Goal: Transaction & Acquisition: Register for event/course

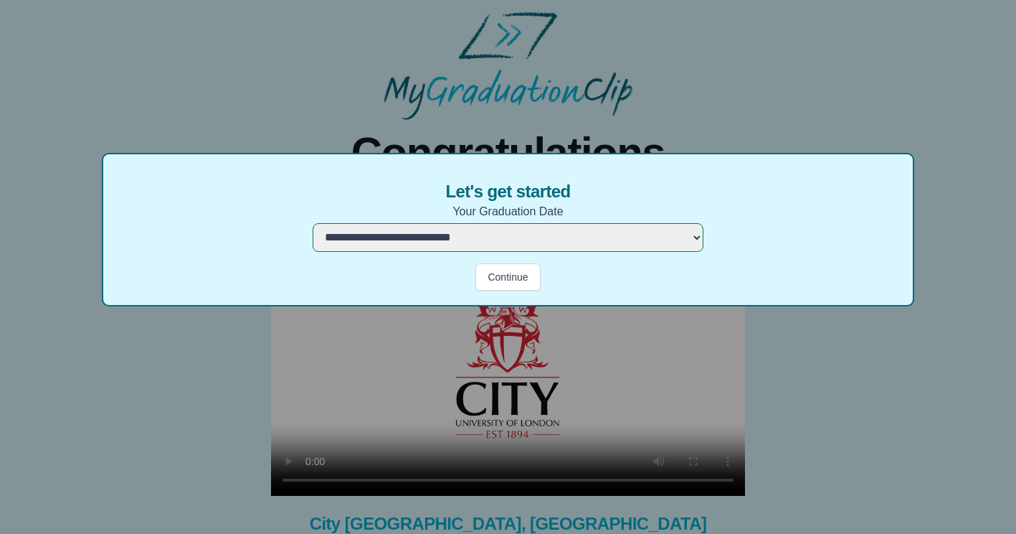
click at [478, 236] on select "**********" at bounding box center [508, 237] width 391 height 29
click at [524, 232] on select "**********" at bounding box center [508, 237] width 391 height 29
click at [313, 223] on select "**********" at bounding box center [508, 237] width 391 height 29
click at [516, 281] on button "Continue" at bounding box center [507, 276] width 65 height 27
click at [513, 273] on button "Continue" at bounding box center [507, 276] width 65 height 27
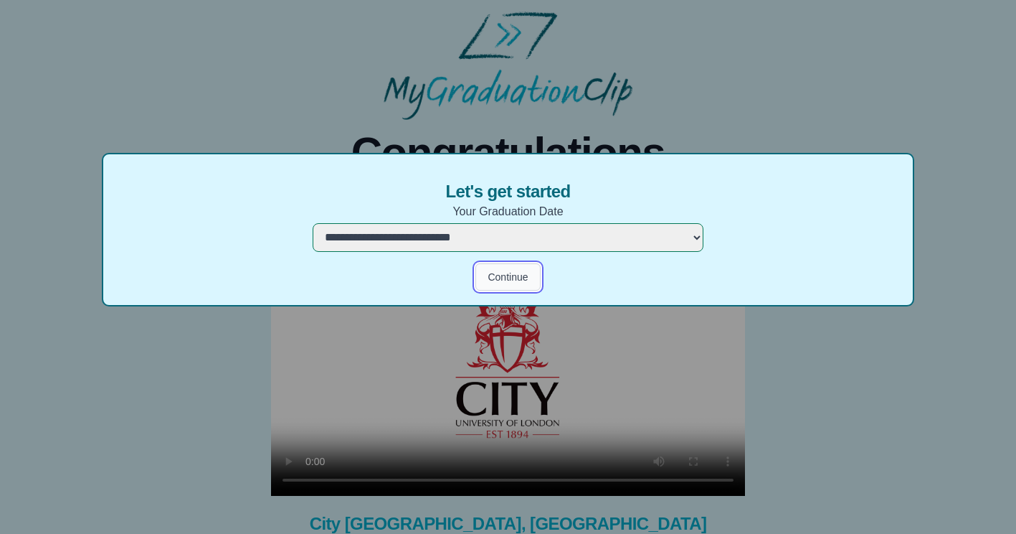
click at [513, 273] on button "Continue" at bounding box center [507, 276] width 65 height 27
click at [510, 284] on button "Continue" at bounding box center [507, 276] width 65 height 27
click at [568, 235] on select "**********" at bounding box center [508, 237] width 391 height 29
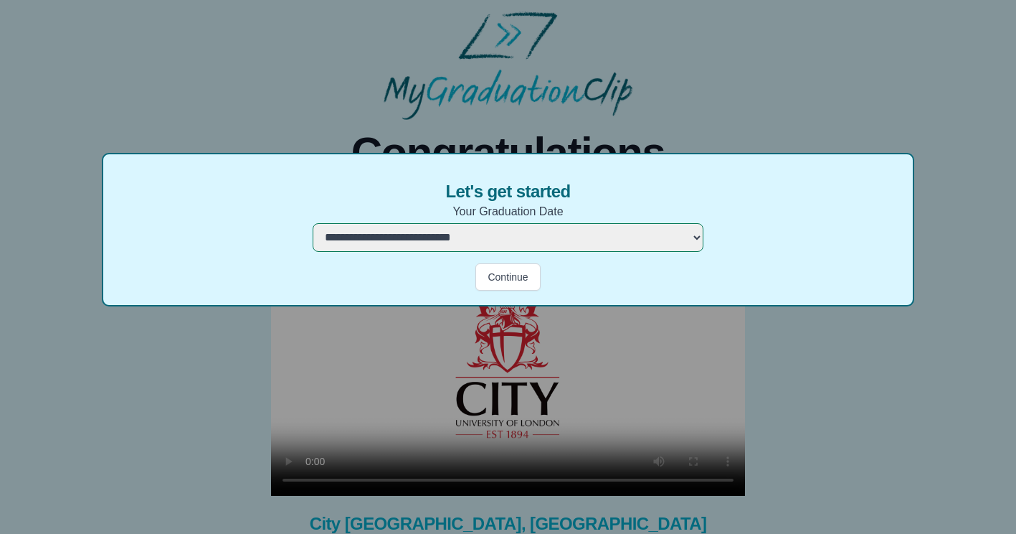
click at [313, 223] on select "**********" at bounding box center [508, 237] width 391 height 29
click at [497, 278] on button "Continue" at bounding box center [507, 276] width 65 height 27
click at [512, 234] on select "**********" at bounding box center [508, 237] width 391 height 29
click at [313, 223] on select "**********" at bounding box center [508, 237] width 391 height 29
click at [497, 283] on button "Continue" at bounding box center [507, 276] width 65 height 27
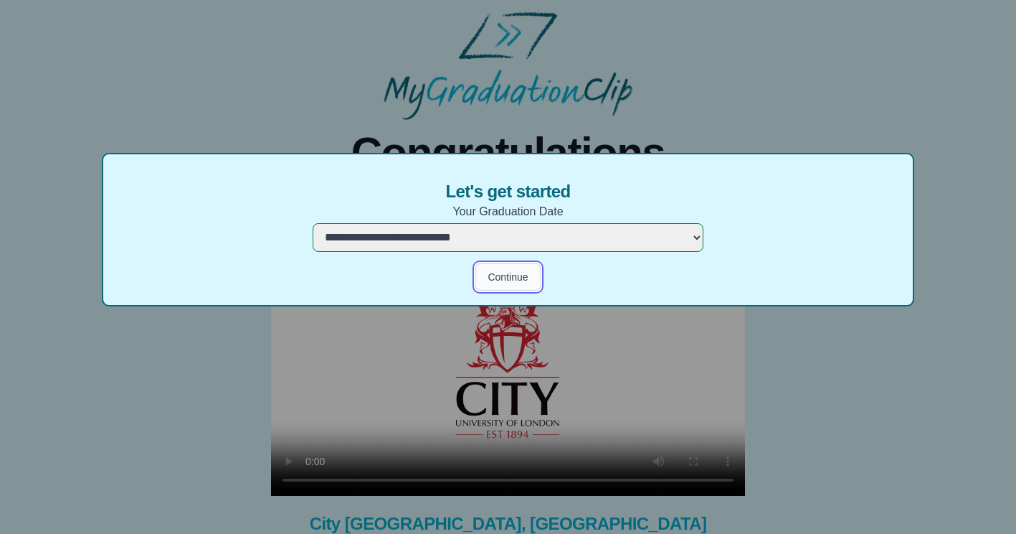
click at [497, 283] on button "Continue" at bounding box center [507, 276] width 65 height 27
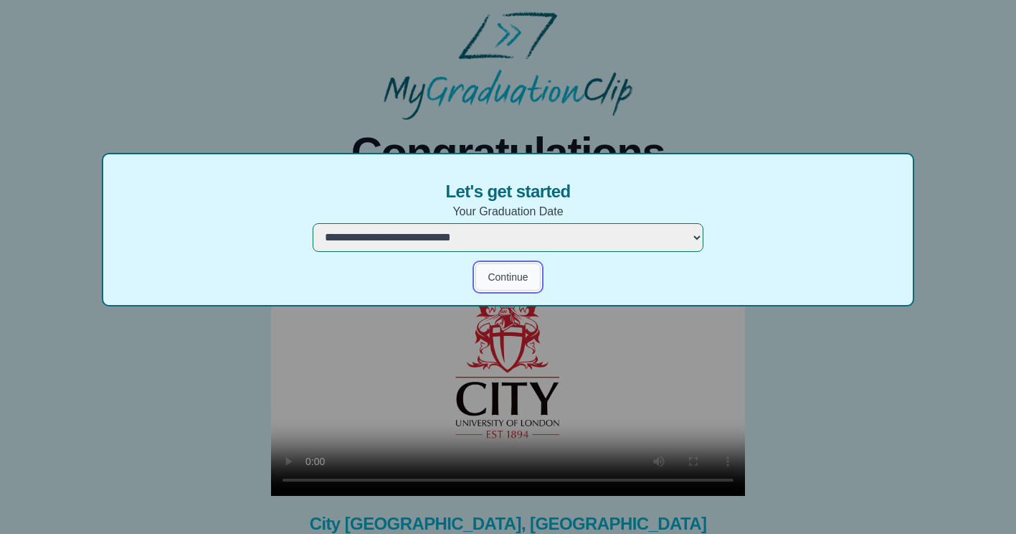
click at [497, 283] on button "Continue" at bounding box center [507, 276] width 65 height 27
click at [478, 240] on select "**********" at bounding box center [508, 237] width 391 height 29
click at [313, 223] on select "**********" at bounding box center [508, 237] width 391 height 29
click at [501, 263] on button "Continue" at bounding box center [507, 276] width 65 height 27
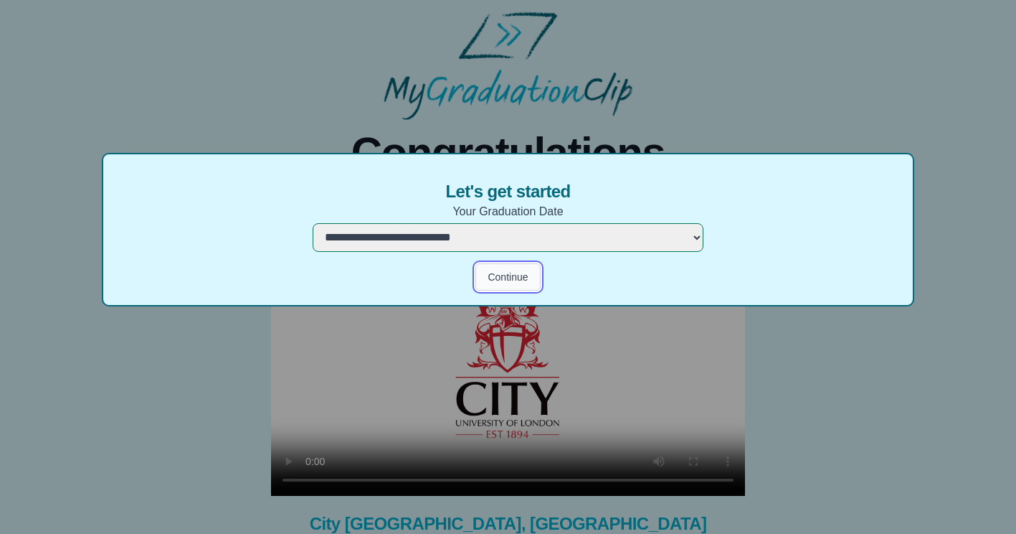
click at [501, 263] on button "Continue" at bounding box center [507, 276] width 65 height 27
click at [699, 327] on div "**********" at bounding box center [508, 267] width 1016 height 534
click at [501, 289] on button "Continue" at bounding box center [507, 276] width 65 height 27
click at [511, 273] on button "Continue" at bounding box center [507, 276] width 65 height 27
click at [695, 235] on select "**********" at bounding box center [508, 237] width 391 height 29
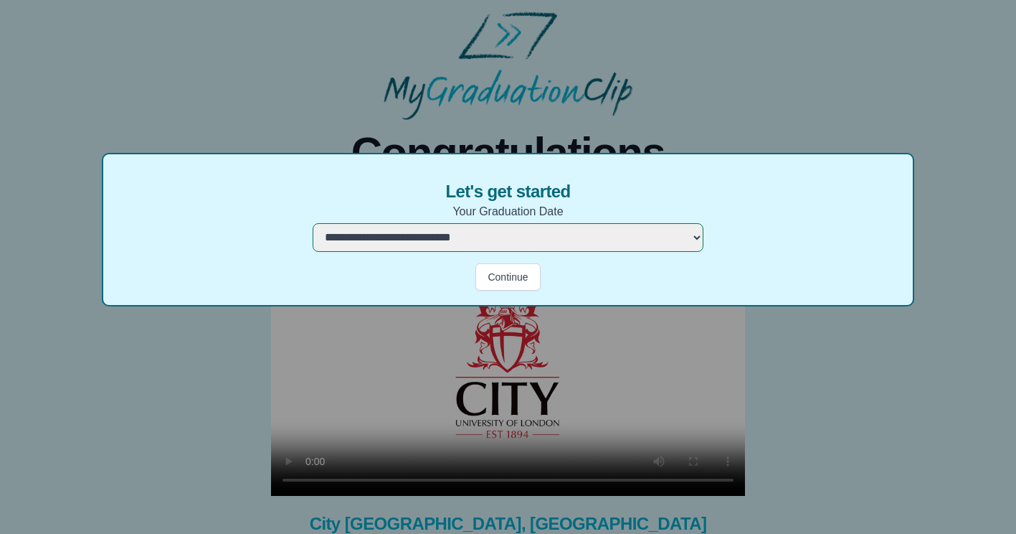
click at [313, 223] on select "**********" at bounding box center [508, 237] width 391 height 29
click at [514, 277] on button "Continue" at bounding box center [507, 276] width 65 height 27
click at [531, 232] on select "**********" at bounding box center [508, 237] width 391 height 29
select select "**********"
click at [313, 223] on select "**********" at bounding box center [508, 237] width 391 height 29
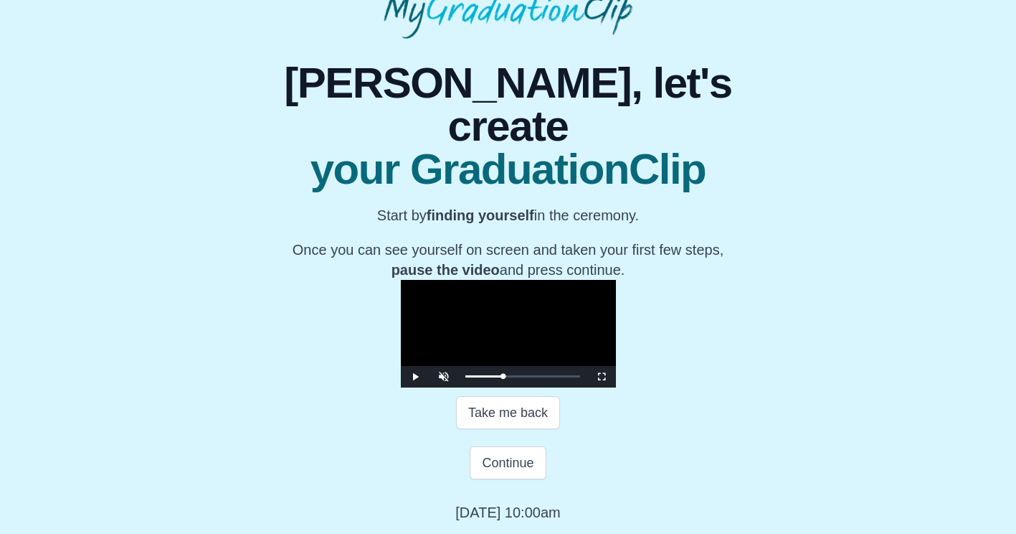
scroll to position [217, 0]
click at [401, 294] on video "Video Player" at bounding box center [508, 334] width 215 height 108
click at [602, 377] on span "Video Player" at bounding box center [602, 377] width 0 height 0
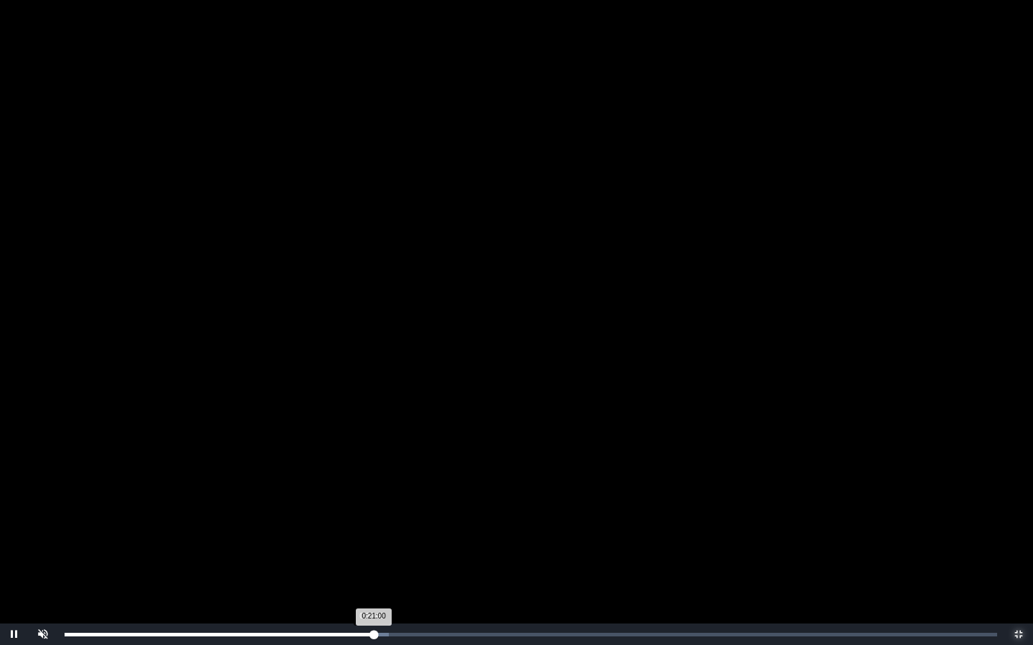
click at [371, 533] on div "0:21:00 Progress : 0%" at bounding box center [219, 635] width 309 height 4
click at [473, 475] on video "Video Player" at bounding box center [516, 322] width 1033 height 645
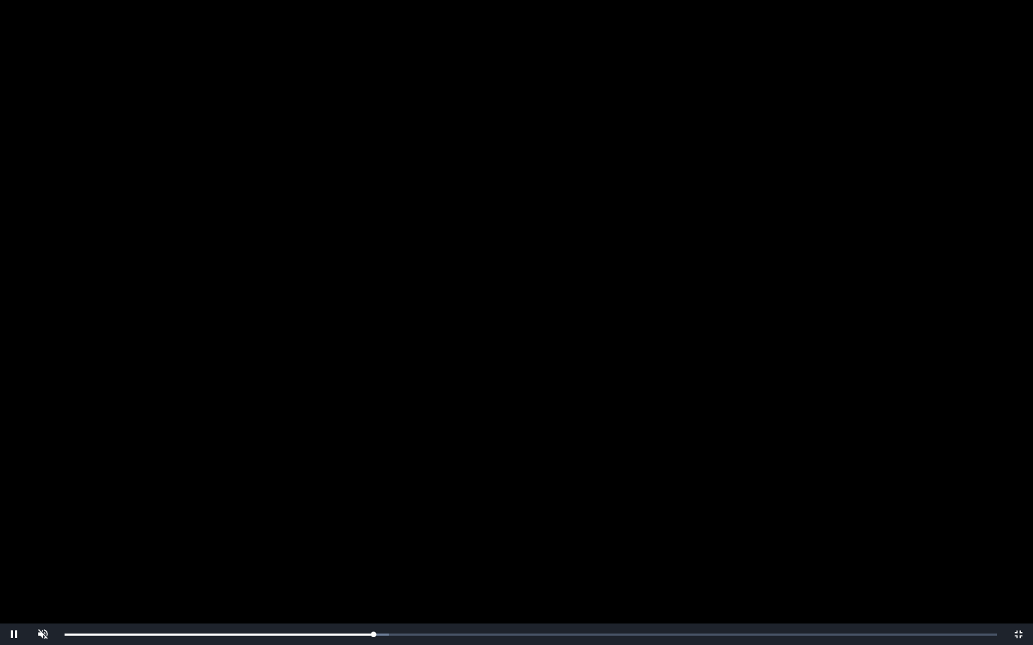
click at [473, 475] on video "Video Player" at bounding box center [516, 322] width 1033 height 645
click at [461, 262] on video "Video Player" at bounding box center [516, 322] width 1033 height 645
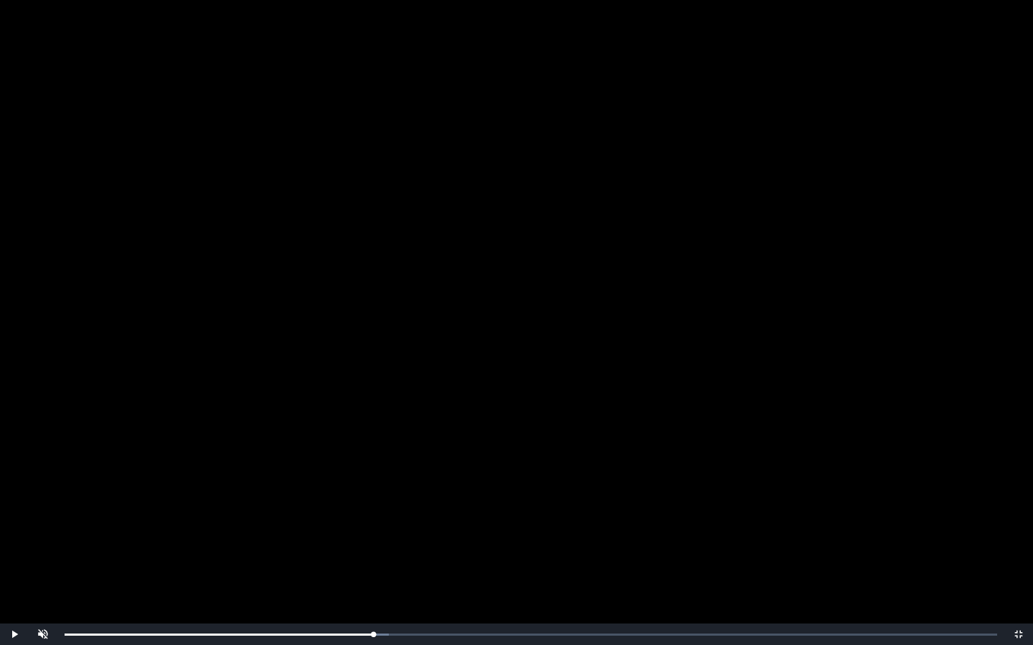
click at [461, 262] on video "Video Player" at bounding box center [516, 322] width 1033 height 645
click at [374, 533] on div "0:20:59 Progress : 0%" at bounding box center [219, 635] width 309 height 4
click at [369, 533] on div "0:20:39 Progress : 0%" at bounding box center [219, 635] width 309 height 4
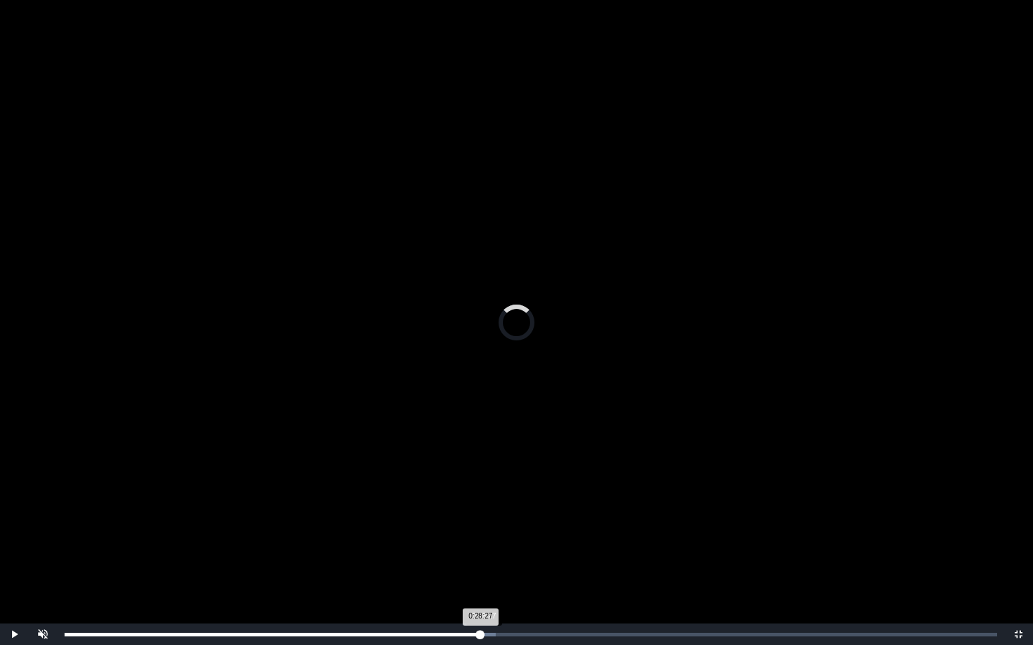
click at [483, 533] on div "Loaded : 0% 0:28:27 0:28:27 Progress : 0%" at bounding box center [530, 635] width 947 height 22
click at [486, 533] on div "Loaded : 0% 0:28:35 0:28:27 Progress : 0%" at bounding box center [530, 635] width 947 height 22
click at [486, 533] on div "0:28:56 Progress : 0%" at bounding box center [275, 635] width 421 height 4
click at [484, 533] on div "Loaded : 0% 0:28:30 0:28:57 Progress : 0%" at bounding box center [530, 635] width 947 height 22
click at [498, 533] on div "Loaded : 0% 0:29:28 0:28:50 Progress : 0%" at bounding box center [530, 635] width 947 height 22
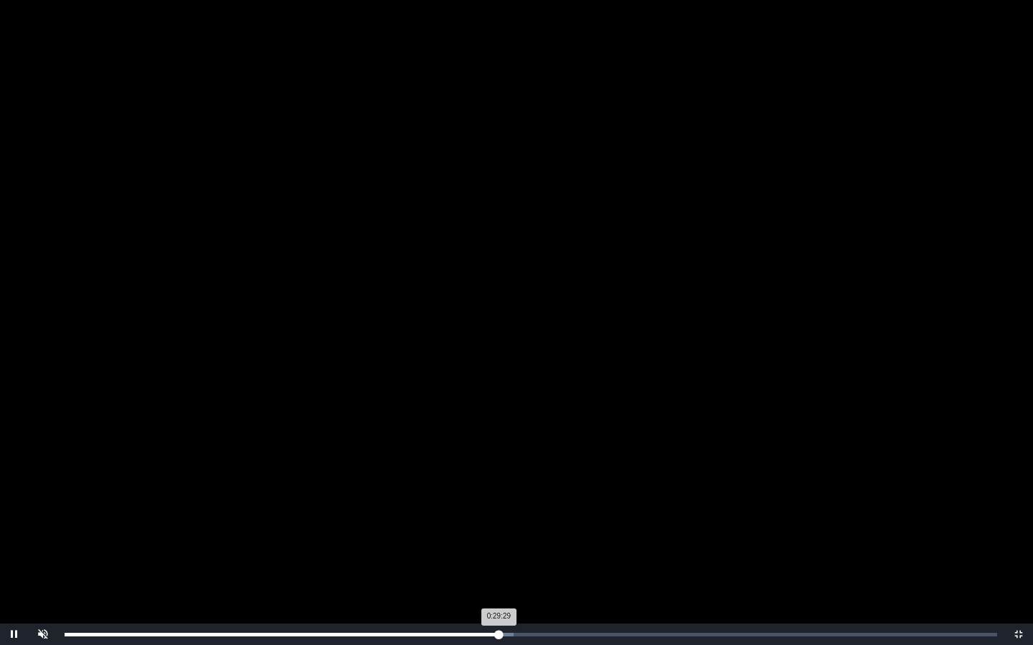
click at [498, 533] on div "0:29:29 Progress : 0%" at bounding box center [282, 635] width 434 height 4
click at [503, 533] on div "0:29:46 Progress : 0%" at bounding box center [284, 635] width 438 height 4
click at [504, 533] on div "0:29:51 Progress : 0%" at bounding box center [285, 635] width 440 height 4
click at [509, 533] on div "0:30:12 Progress : 0%" at bounding box center [287, 635] width 445 height 4
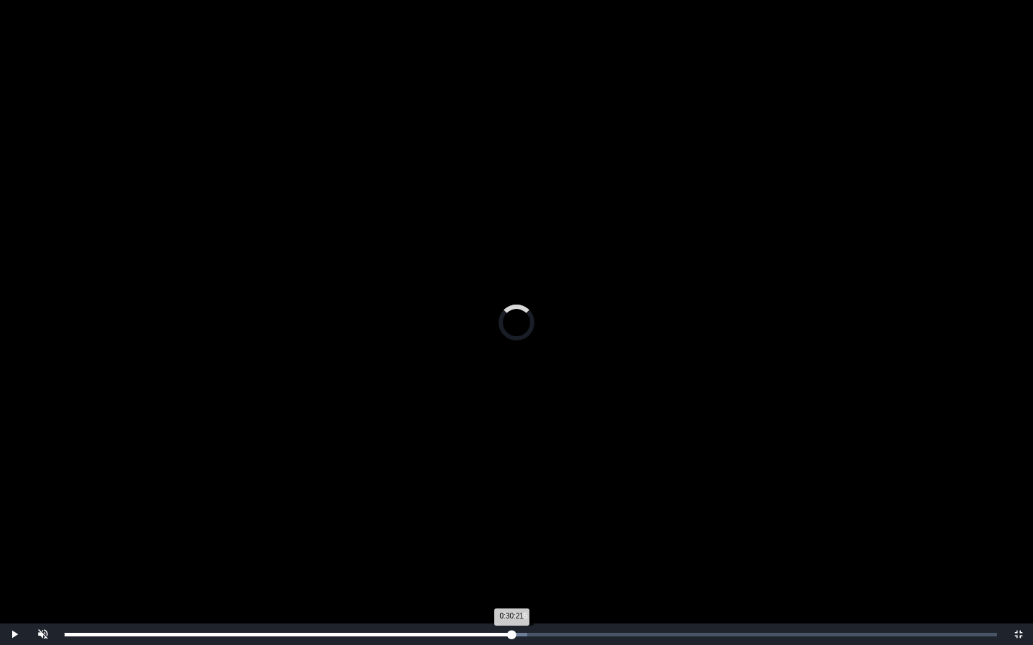
click at [511, 533] on div "0:30:21 Progress : 0%" at bounding box center [288, 635] width 447 height 4
click at [516, 533] on div "0:30:41 Progress : 0%" at bounding box center [291, 635] width 452 height 4
click at [516, 533] on div "0:30:42 Progress : 0%" at bounding box center [291, 635] width 452 height 4
click at [523, 533] on div "0:31:07 Progress : 0%" at bounding box center [294, 635] width 458 height 4
click at [529, 533] on div "Loaded : 0% 0:31:25 0:31:08 Progress : 0%" at bounding box center [530, 635] width 947 height 22
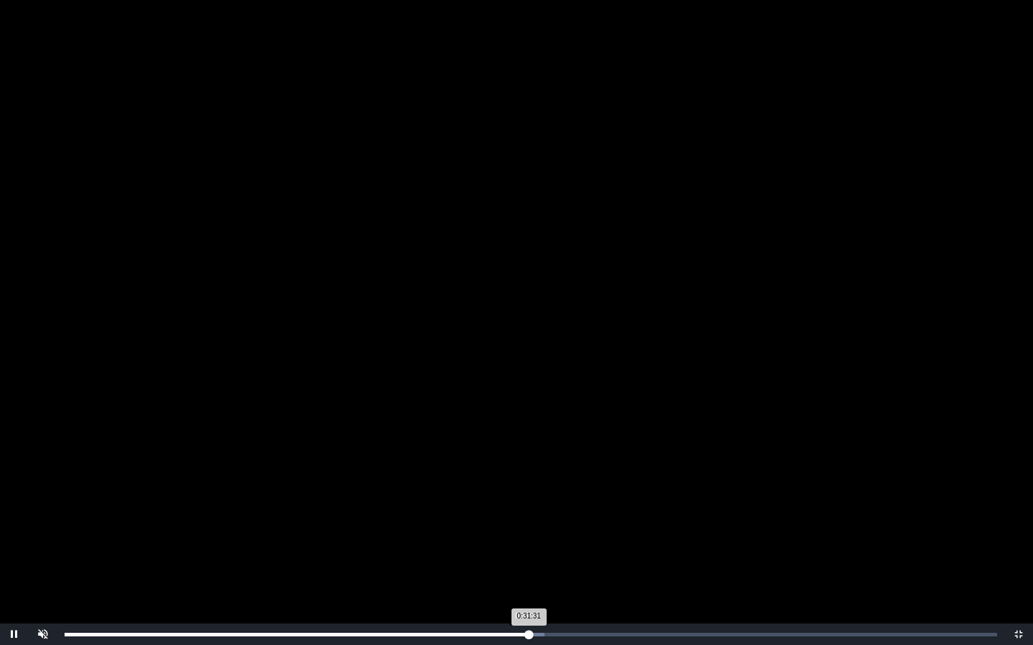
click at [526, 533] on div "0:31:31 Progress : 0%" at bounding box center [297, 635] width 464 height 4
click at [526, 533] on div "0:31:28 Progress : 0%" at bounding box center [295, 635] width 461 height 4
click at [528, 533] on div "0:31:28 Progress : 0%" at bounding box center [296, 635] width 463 height 4
click at [534, 533] on div "0:31:51 Progress : 0%" at bounding box center [299, 635] width 469 height 4
click at [534, 533] on div "0:31:52 Progress : 0%" at bounding box center [299, 635] width 469 height 4
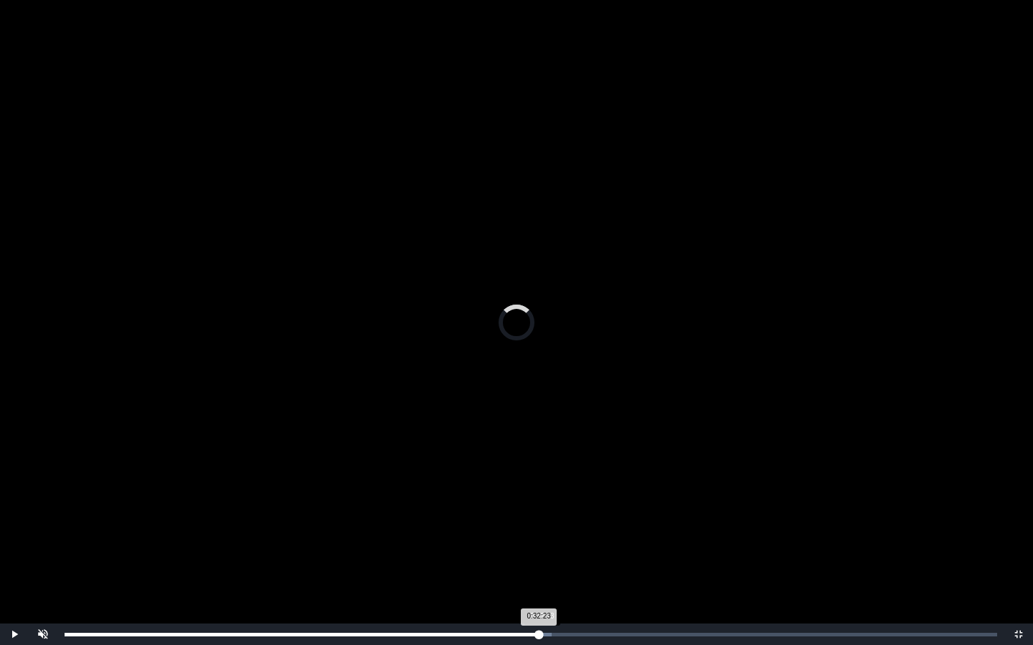
click at [539, 533] on div "0:32:23 Progress : 0%" at bounding box center [302, 635] width 474 height 4
click at [544, 533] on div "0:32:35 Progress : 0%" at bounding box center [305, 635] width 480 height 4
click at [549, 533] on div "0:32:56 Progress : 0%" at bounding box center [307, 635] width 485 height 4
click at [553, 533] on div "0:33:11 Progress : 0%" at bounding box center [309, 635] width 488 height 4
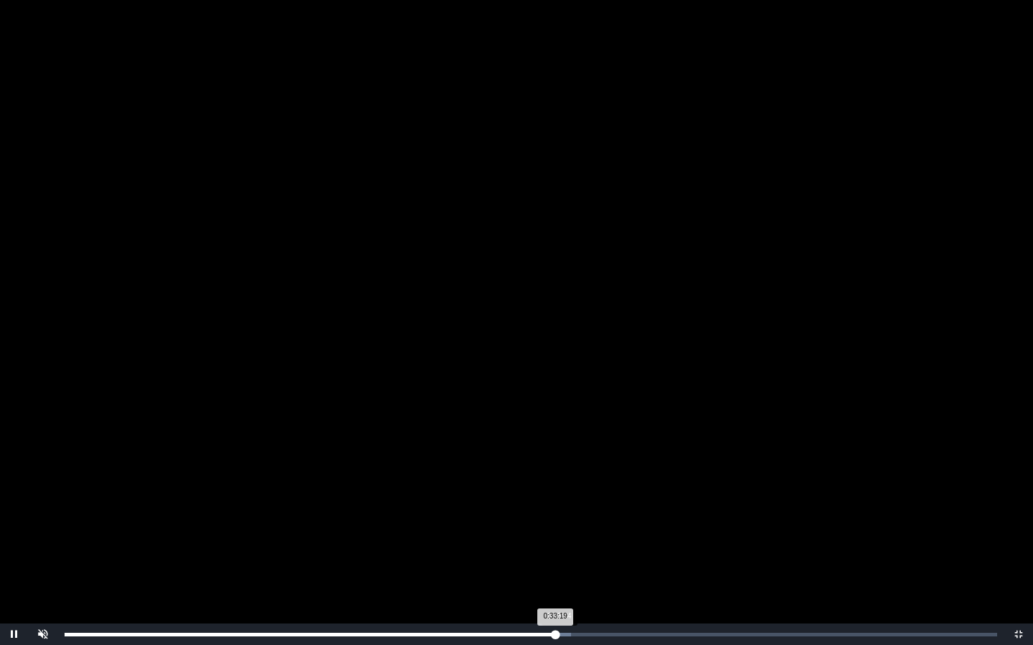
click at [555, 533] on div "0:33:19 Progress : 0%" at bounding box center [310, 635] width 491 height 4
click at [562, 533] on div "0:33:48 Progress : 0%" at bounding box center [314, 635] width 498 height 4
click at [566, 533] on div "Loaded : 0% 0:34:03 0:33:49 Progress : 0%" at bounding box center [530, 635] width 947 height 22
click at [569, 533] on div "Loaded : 0% 0:34:14 0:34:14 Progress : 0%" at bounding box center [530, 635] width 947 height 22
click at [572, 533] on div "Loaded : 0% 0:34:20 0:34:15 Progress : 0%" at bounding box center [530, 635] width 947 height 22
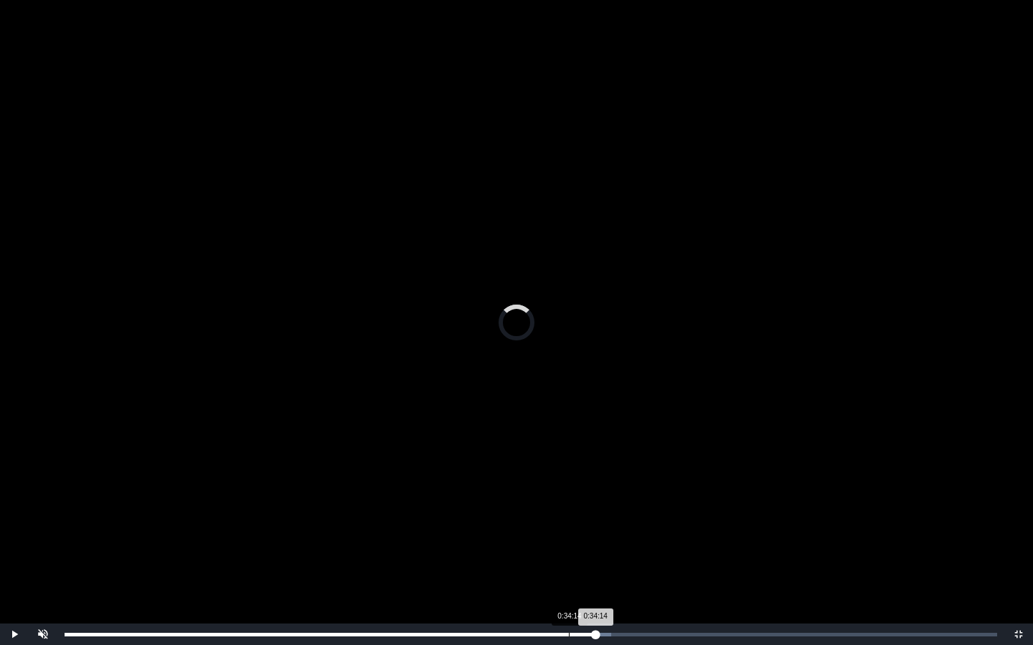
click at [569, 533] on div "Loaded : 0% 0:34:14 0:34:14 Progress : 0%" at bounding box center [530, 635] width 947 height 22
click at [559, 533] on div "Loaded : 0% 0:33:36 0:34:15 Progress : 0%" at bounding box center [530, 635] width 947 height 22
click at [552, 533] on div "Loaded : 0% 0:33:10 0:33:34 Progress : 0%" at bounding box center [530, 635] width 947 height 22
click at [513, 533] on div "Loaded : 0% 0:30:26 0:30:26 Progress : 0%" at bounding box center [531, 635] width 932 height 4
click at [506, 533] on div "Loaded : 0% 0:29:57 0:30:27 Progress : 0%" at bounding box center [530, 635] width 947 height 22
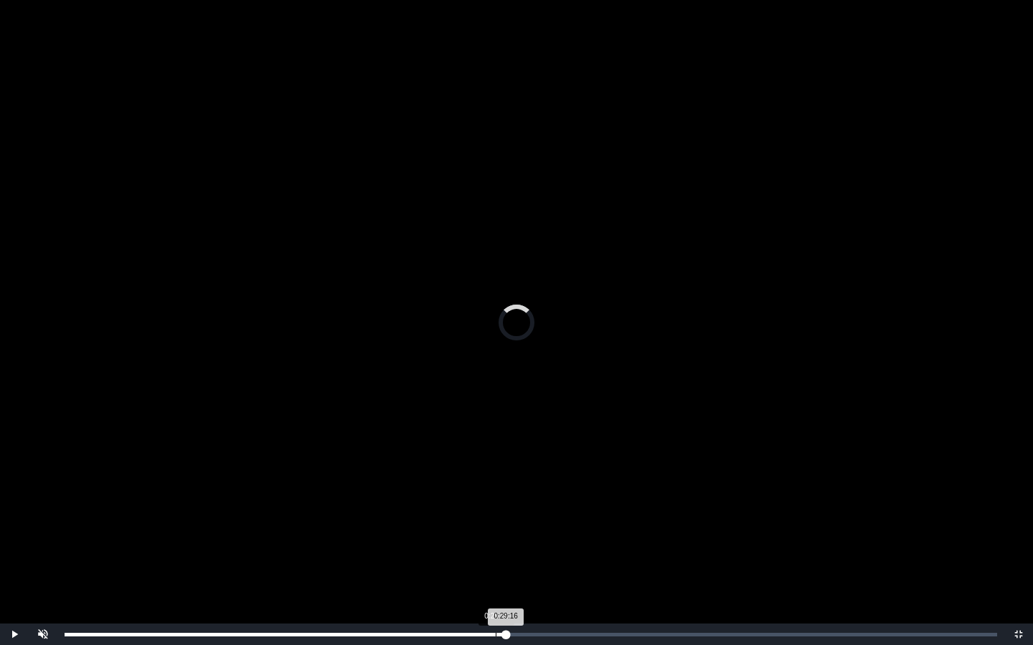
click at [496, 533] on div "Loaded : 0% 0:29:16 0:29:16 Progress : 0%" at bounding box center [530, 635] width 947 height 22
click at [477, 533] on div "Loaded : 0% 0:28:24 0:29:17 Progress : 0%" at bounding box center [530, 635] width 947 height 22
click at [495, 533] on div "Loaded : 0% 0:29:13 0:28:01 Progress : 0%" at bounding box center [530, 635] width 947 height 22
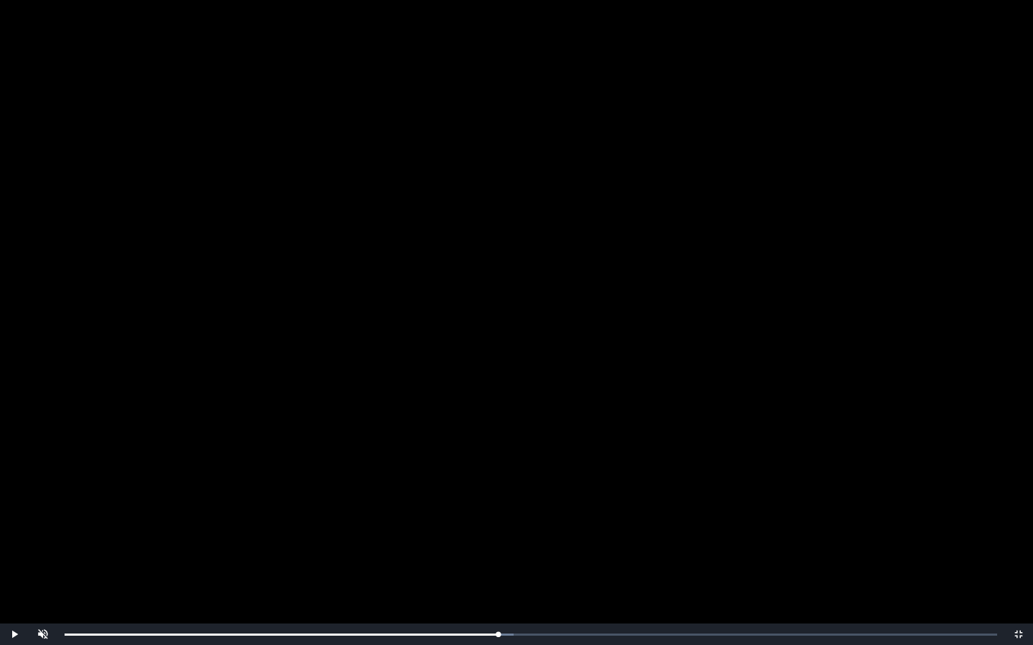
click at [428, 353] on video "Video Player" at bounding box center [516, 322] width 1033 height 645
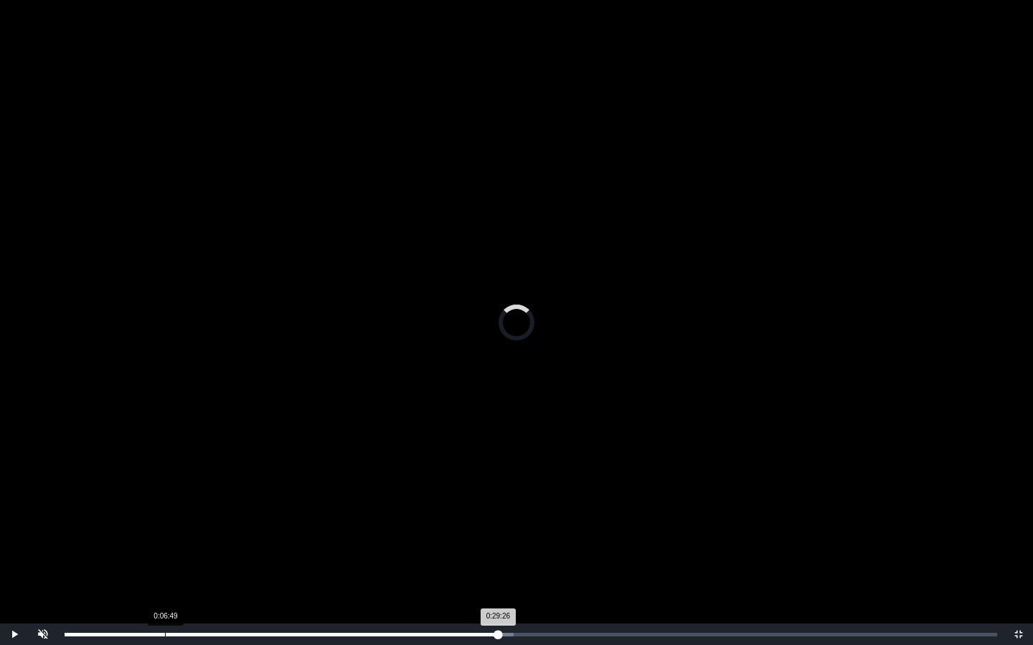
click at [165, 533] on div "Loaded : 0% 0:06:49 0:29:26 Progress : 0%" at bounding box center [530, 635] width 947 height 22
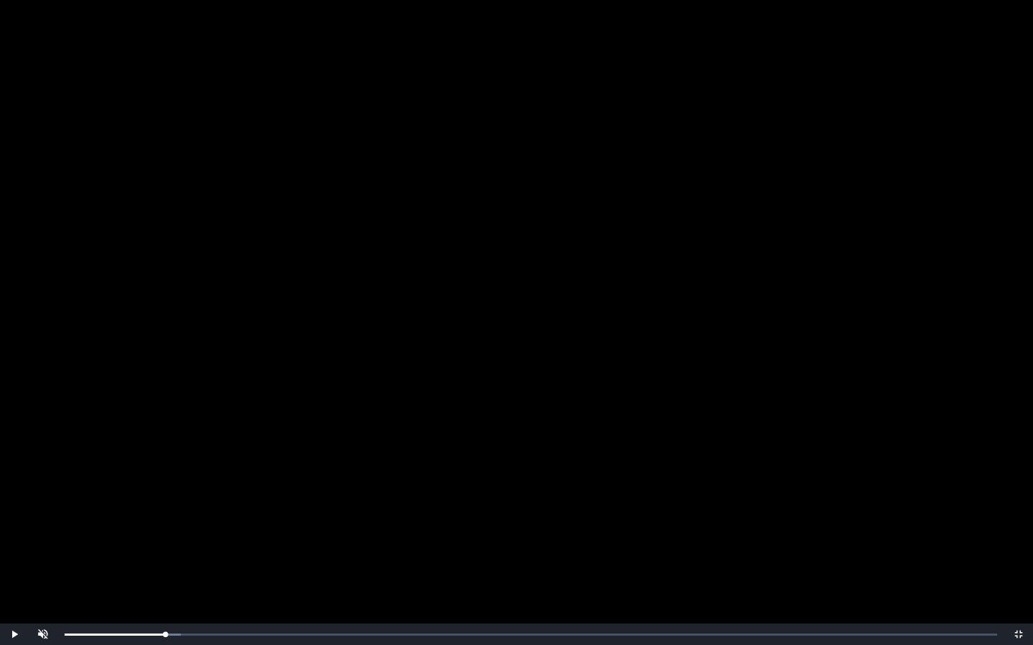
click at [252, 456] on video "Video Player" at bounding box center [516, 322] width 1033 height 645
click at [43, 533] on span "Video Player" at bounding box center [43, 624] width 0 height 0
click at [74, 533] on div "Video Player" at bounding box center [75, 635] width 36 height 22
click at [69, 533] on div "Volume Level" at bounding box center [74, 635] width 29 height 2
click at [43, 533] on span "Video Player" at bounding box center [43, 624] width 0 height 0
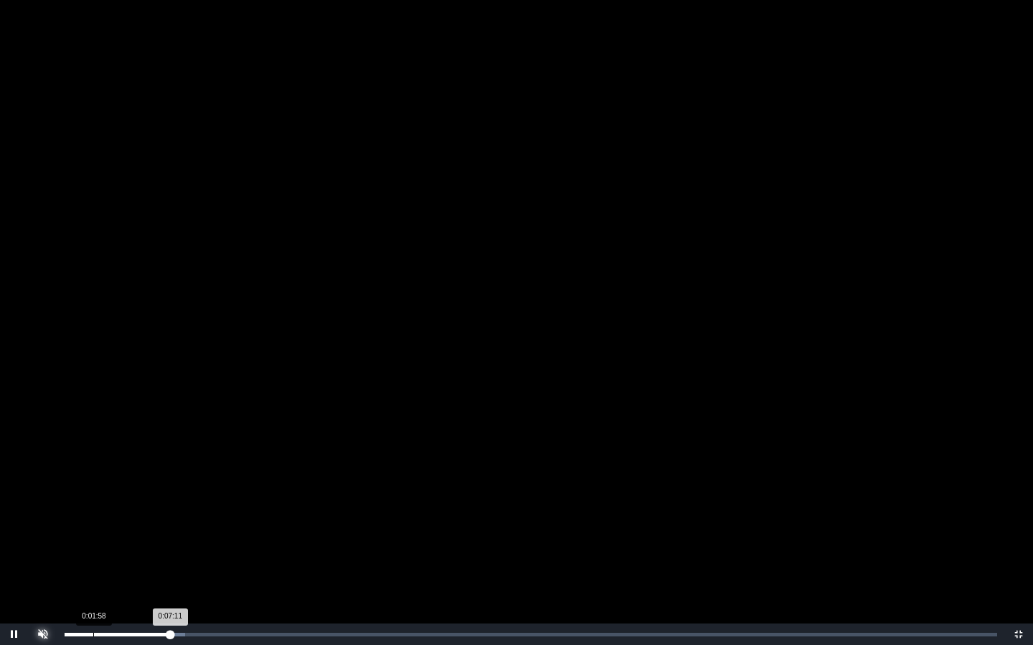
click at [103, 533] on div "0:07:11 Progress : 0%" at bounding box center [118, 635] width 106 height 4
click at [146, 533] on div "Loaded : 0% 0:05:30 0:04:45 Progress : 0%" at bounding box center [530, 635] width 947 height 22
click at [141, 533] on div "0:05:09 Progress : 0%" at bounding box center [103, 635] width 76 height 4
click at [136, 533] on div "0:05:12 Progress : 0%" at bounding box center [103, 635] width 77 height 4
click at [146, 533] on div "0:05:30 Progress : 0%" at bounding box center [105, 635] width 81 height 4
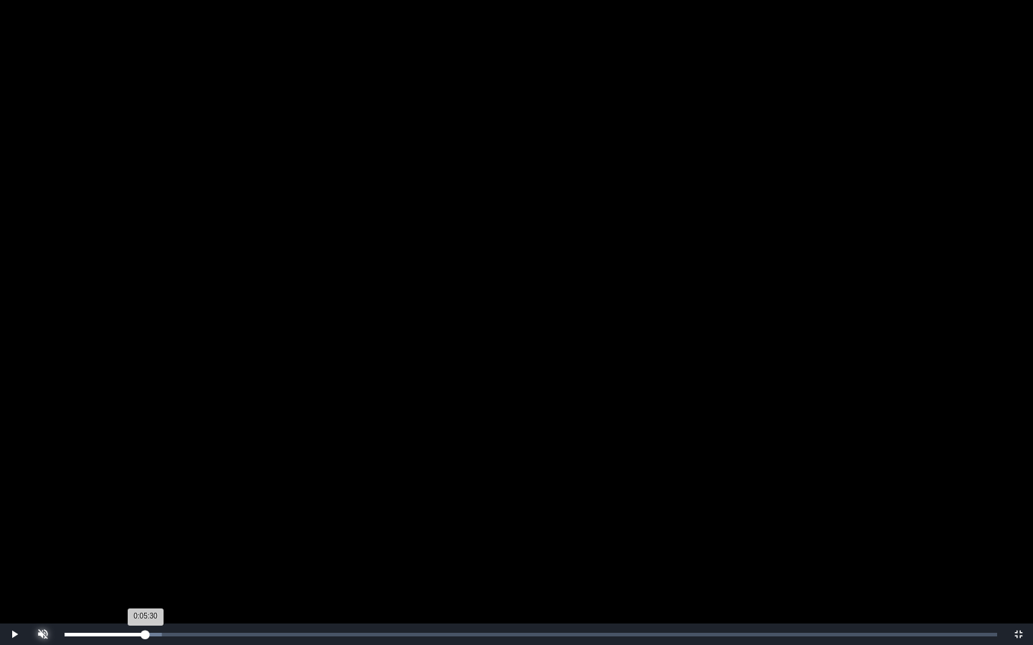
click at [146, 533] on div "0:05:30 Progress : 0%" at bounding box center [105, 635] width 81 height 4
click at [145, 533] on div "0:05:31 Progress : 0%" at bounding box center [105, 635] width 81 height 4
click at [153, 533] on div "Loaded : 0% 0:05:59 0:05:59 Progress : 0%" at bounding box center [531, 635] width 932 height 4
click at [153, 533] on div "0:06:02 Progress : 0%" at bounding box center [109, 635] width 88 height 4
click at [161, 533] on div "Loaded : 0% 0:06:31 0:06:07 Progress : 0%" at bounding box center [531, 635] width 932 height 4
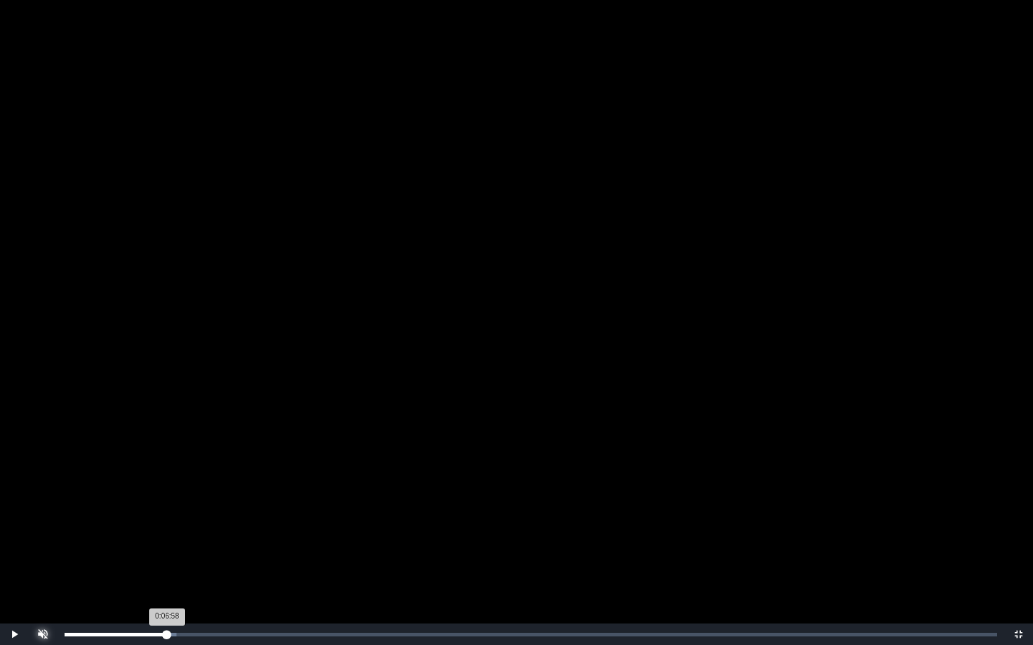
click at [167, 533] on div "Loaded : 0% 0:06:58 0:06:58 Progress : 0%" at bounding box center [531, 635] width 932 height 4
click at [167, 533] on div "0:06:59 Progress : 0%" at bounding box center [116, 635] width 103 height 4
click at [170, 533] on div "0:07:10 Progress : 0%" at bounding box center [117, 635] width 105 height 4
click at [173, 533] on div "0:07:21 Progress : 0%" at bounding box center [119, 635] width 108 height 4
click at [176, 533] on div "0:07:36 Progress : 0%" at bounding box center [121, 635] width 112 height 4
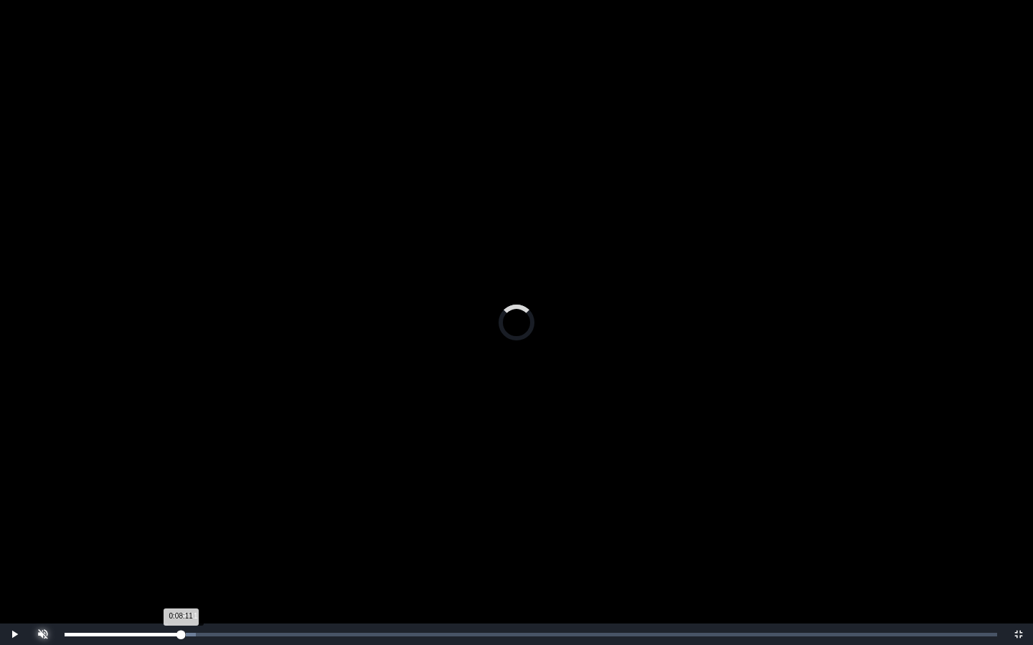
click at [181, 533] on div "0:08:11 Progress : 0%" at bounding box center [123, 635] width 116 height 4
click at [191, 533] on div "Loaded : 0% 0:08:34 0:08:37 Progress : 0%" at bounding box center [530, 635] width 947 height 22
click at [191, 533] on div "0:08:37 Progress : 0%" at bounding box center [128, 635] width 127 height 4
click at [197, 533] on div "0:08:58 Progress : 0%" at bounding box center [131, 635] width 132 height 4
click at [198, 533] on div "0:09:03 Progress : 0%" at bounding box center [131, 635] width 133 height 4
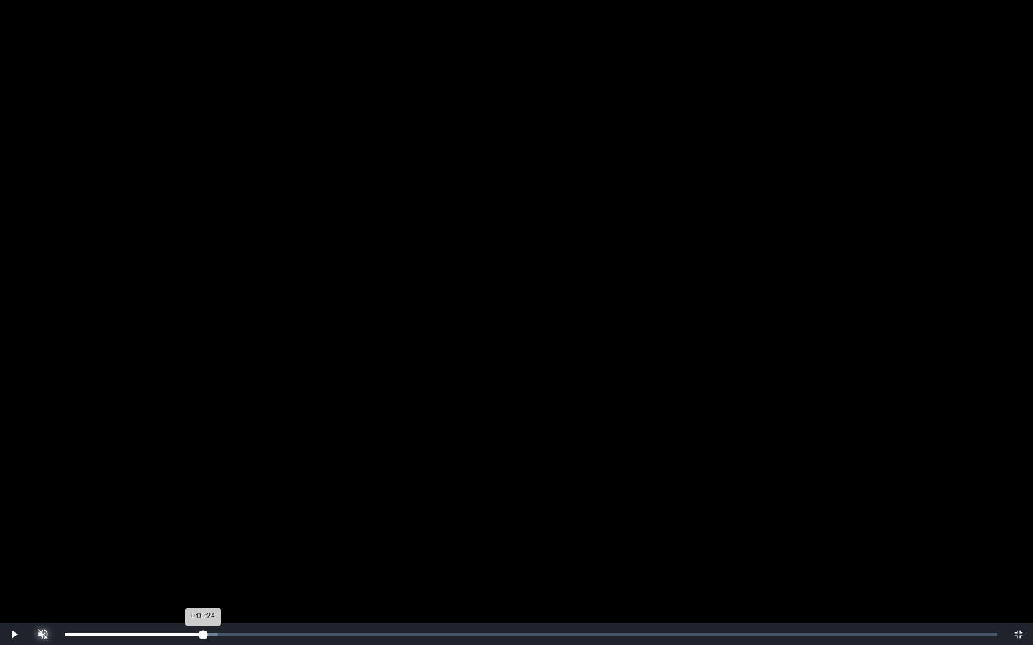
click at [203, 533] on div "0:09:24 Progress : 0%" at bounding box center [134, 635] width 138 height 4
click at [201, 533] on div "0:09:24 Progress : 0%" at bounding box center [134, 635] width 138 height 4
click at [200, 533] on div "0:09:12 Progress : 0%" at bounding box center [133, 635] width 136 height 4
click at [210, 533] on div "Loaded : 0% 0:09:47 0:09:19 Progress : 0%" at bounding box center [530, 635] width 947 height 22
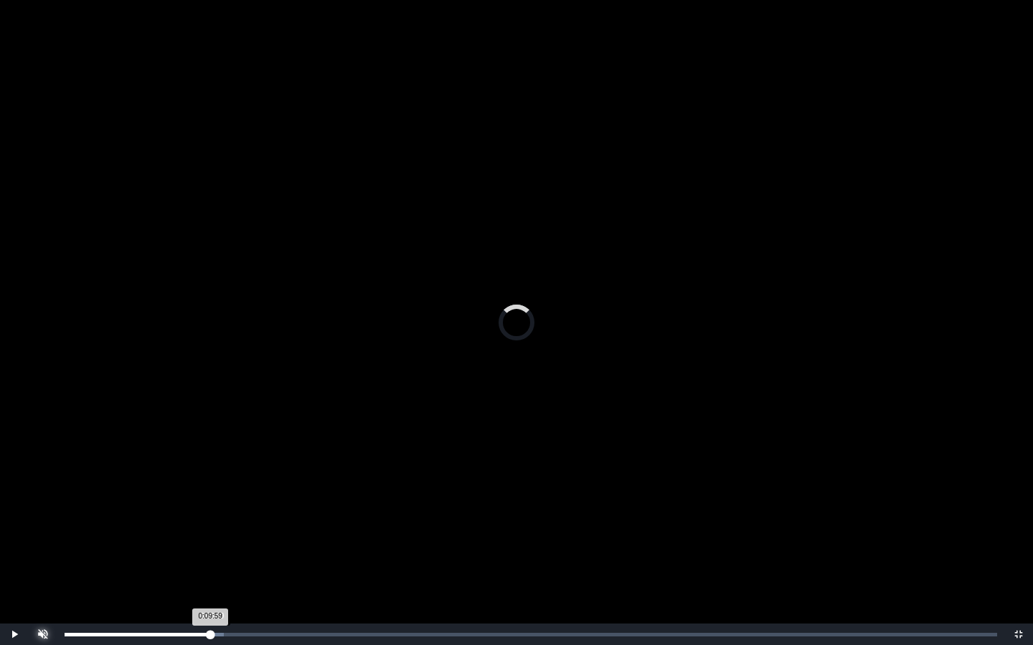
click at [210, 533] on div "0:09:59 Progress : 0%" at bounding box center [138, 635] width 146 height 4
click at [220, 533] on div "Loaded : 0% 0:10:34 0:10:34 Progress : 0%" at bounding box center [530, 635] width 947 height 22
click at [220, 533] on div "0:10:34 Progress : 0%" at bounding box center [143, 635] width 156 height 4
click at [224, 533] on div "0:10:52 Progress : 0%" at bounding box center [145, 635] width 160 height 4
click at [233, 533] on div "Loaded : 0% 0:11:24 0:11:04 Progress : 0%" at bounding box center [530, 635] width 947 height 22
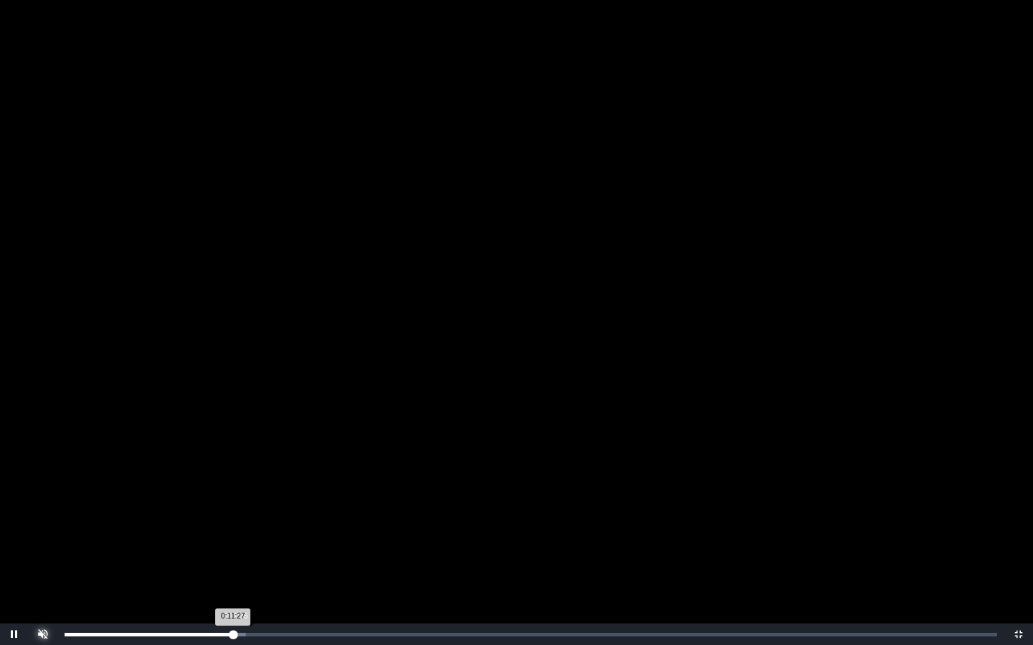
click at [233, 533] on div "0:11:27 Progress : 0%" at bounding box center [149, 635] width 169 height 4
click at [249, 533] on div "Loaded : 0% 0:12:28 0:11:45 Progress : 0%" at bounding box center [530, 635] width 947 height 22
click at [249, 533] on div "0:12:31 Progress : 0%" at bounding box center [157, 635] width 184 height 4
click at [257, 533] on div "Loaded : 0% 0:12:57 0:12:49 Progress : 0%" at bounding box center [530, 635] width 947 height 22
click at [151, 533] on div "Loaded : 0% 0:06:11 0:13:04 Progress : 0%" at bounding box center [530, 635] width 947 height 22
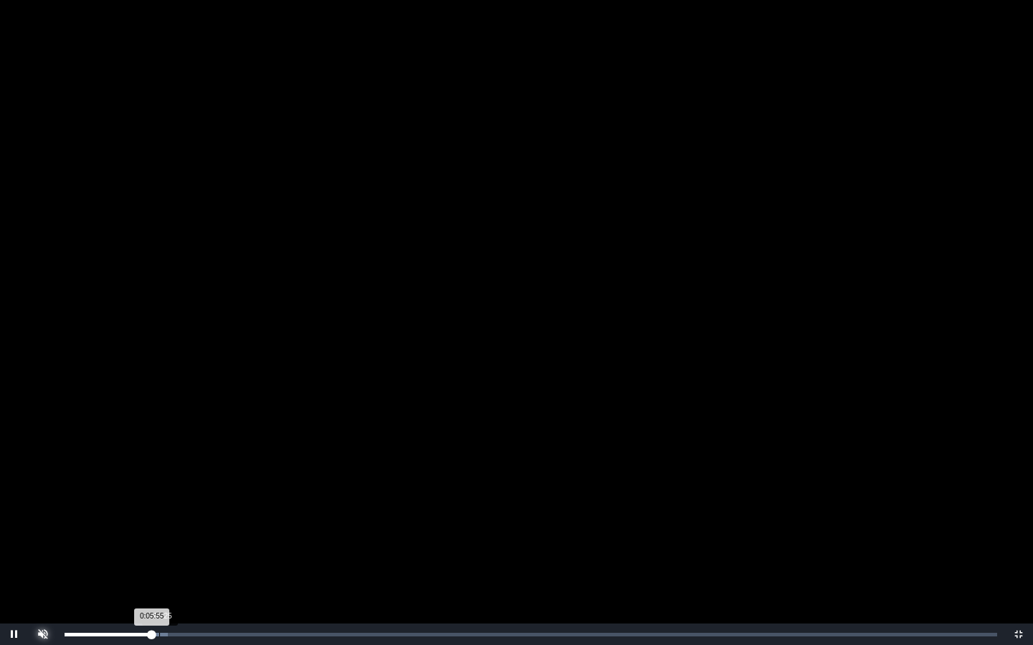
click at [160, 533] on div "Loaded : 0% 0:06:25 0:05:55 Progress : 0%" at bounding box center [531, 635] width 932 height 4
click at [177, 533] on div "Loaded : 0% 0:07:27 0:06:29 Progress : 0%" at bounding box center [530, 635] width 947 height 22
click at [206, 533] on div "Loaded : 0% 0:09:32 0:07:39 Progress : 0%" at bounding box center [530, 635] width 947 height 22
click at [264, 533] on div "Loaded : 0% 0:13:32 0:13:32 Progress : 0%" at bounding box center [530, 635] width 947 height 22
click at [285, 533] on div "Loaded : 0% 0:15:03 0:14:32 Progress : 0%" at bounding box center [531, 635] width 932 height 4
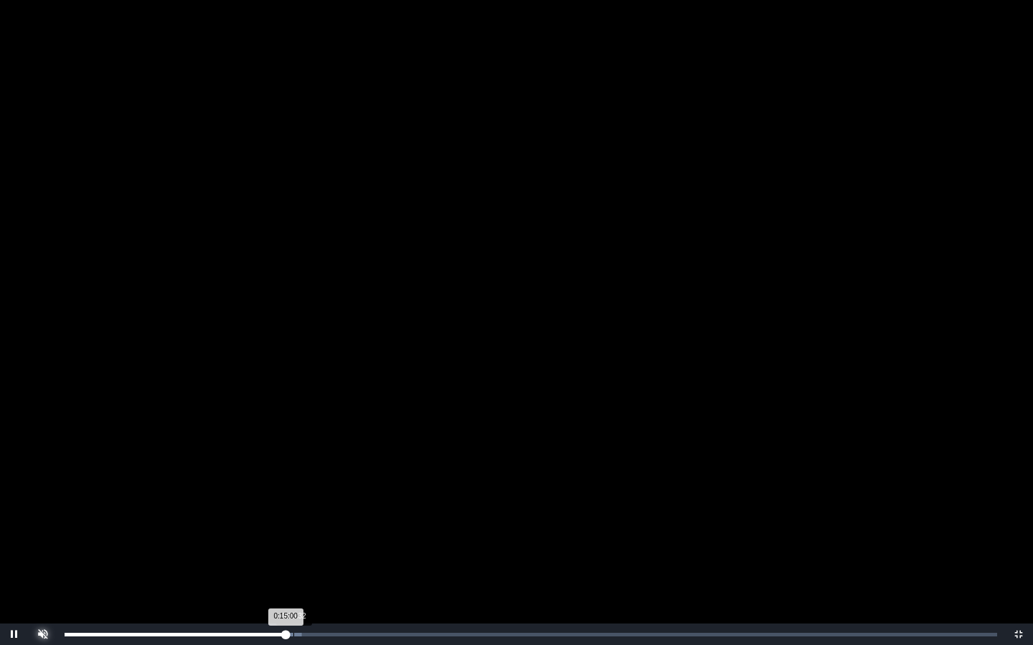
click at [294, 533] on div "Loaded : 0% 0:15:32 0:15:00 Progress : 0%" at bounding box center [531, 635] width 932 height 4
click at [300, 533] on div "Loaded : 0% 0:15:55 0:15:35 Progress : 0%" at bounding box center [531, 635] width 932 height 4
click at [290, 533] on div "Loaded : 0% 0:15:29 0:16:02 Progress : 0%" at bounding box center [530, 635] width 947 height 22
click at [289, 533] on div "0:15:14 Progress : 0%" at bounding box center [178, 635] width 226 height 4
click at [286, 533] on div "0:15:15 Progress : 0%" at bounding box center [177, 635] width 224 height 4
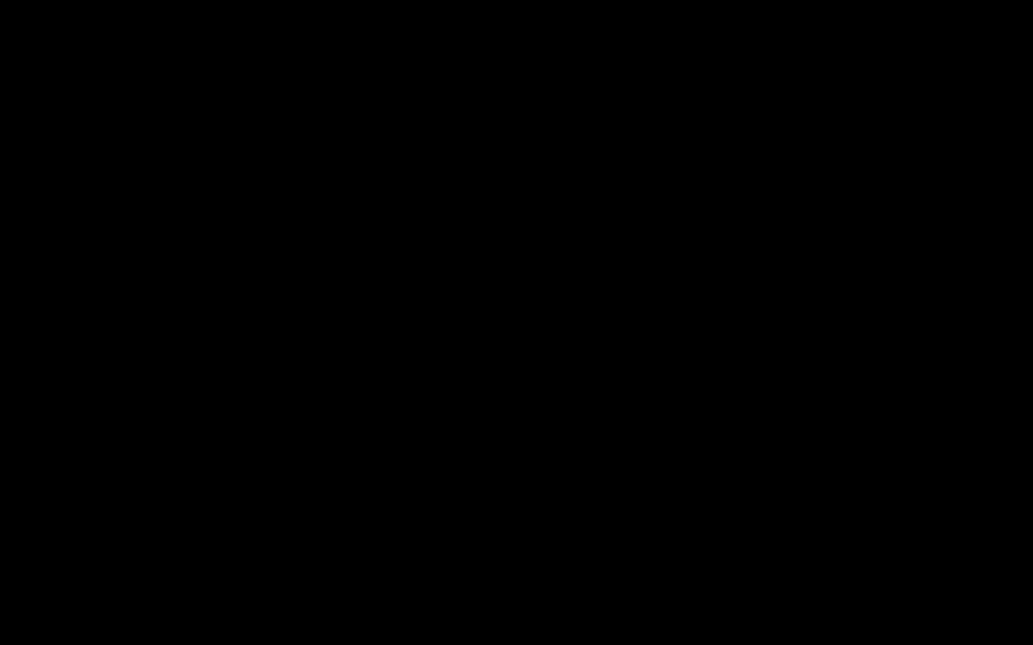
click at [286, 533] on div "0:15:07 Progress : 0%" at bounding box center [176, 635] width 222 height 4
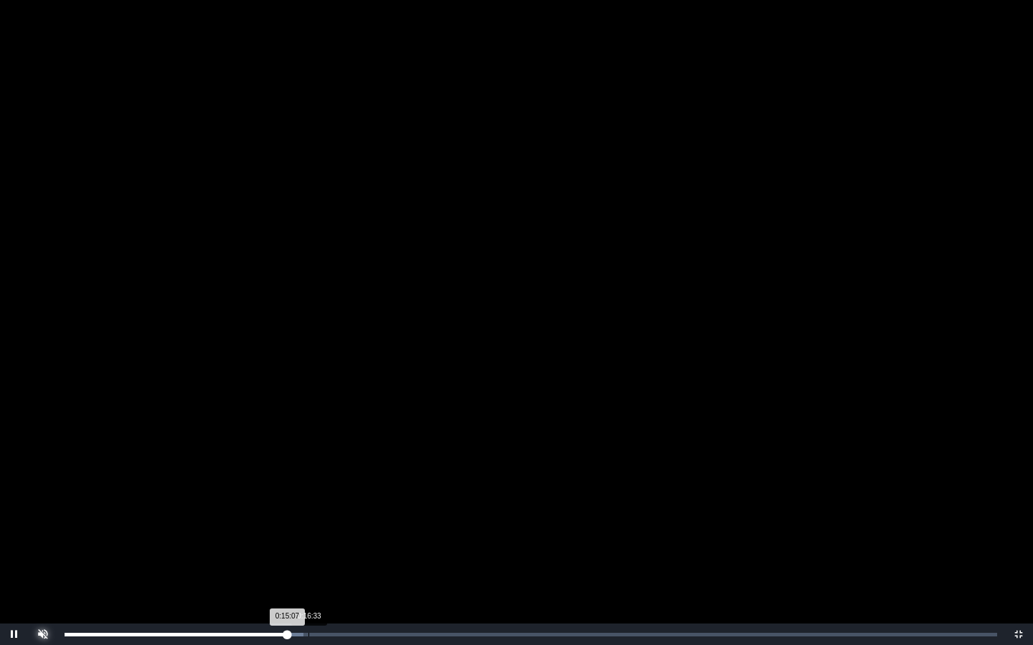
click at [311, 533] on div "Loaded : 0% 0:16:33 0:15:07 Progress : 0%" at bounding box center [530, 635] width 947 height 22
click at [321, 533] on div "Loaded : 0% 0:17:26 0:17:26 Progress : 0%" at bounding box center [530, 635] width 947 height 22
click at [346, 533] on div "Loaded : 0% 0:19:05 0:17:27 Progress : 0%" at bounding box center [530, 635] width 947 height 22
click at [308, 533] on div "Loaded : 0% 0:16:30 0:16:30 Progress : 0%" at bounding box center [530, 635] width 947 height 22
click at [324, 533] on div "0:17:38 Progress : 0%" at bounding box center [196, 635] width 263 height 4
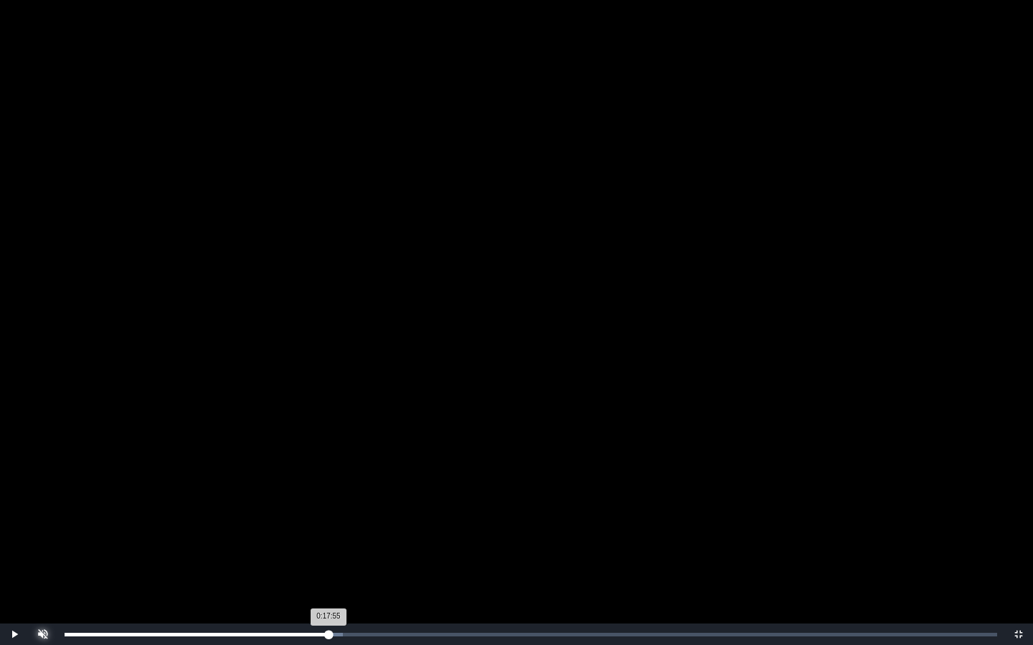
click at [328, 533] on div "0:17:55 Progress : 0%" at bounding box center [197, 635] width 264 height 4
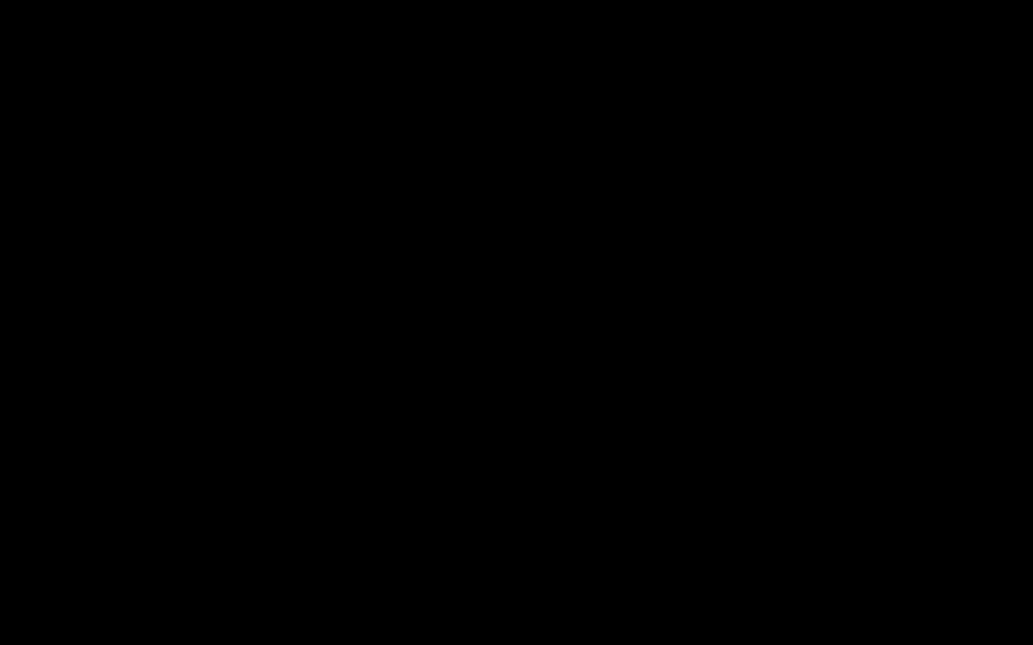
click at [328, 533] on div "0:17:58 Progress : 0%" at bounding box center [197, 635] width 265 height 4
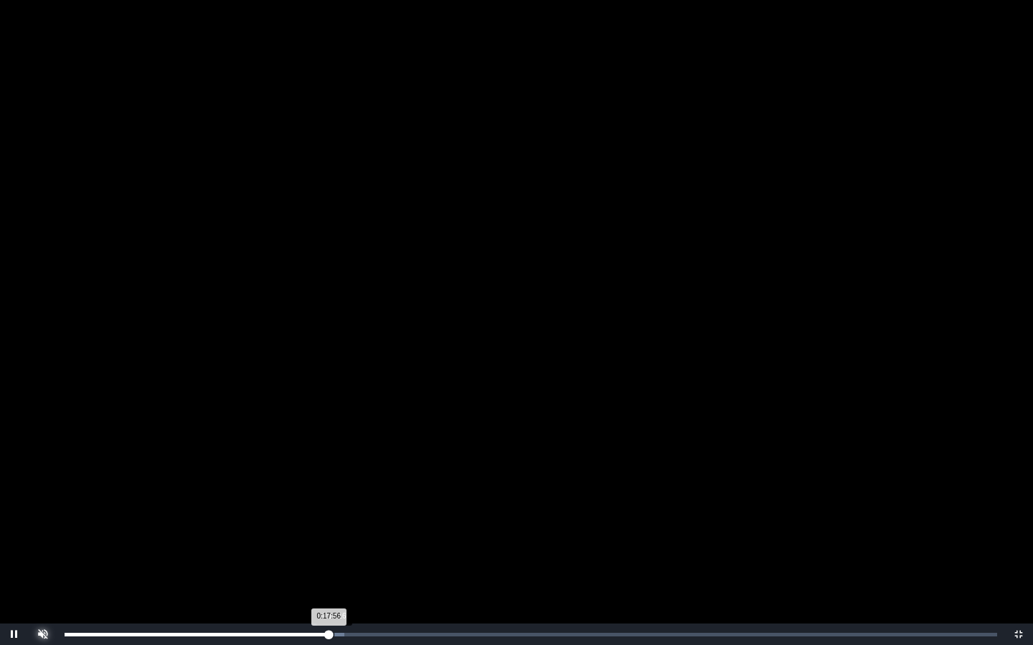
click at [328, 533] on div "0:17:56 Progress : 0%" at bounding box center [197, 635] width 264 height 4
click at [333, 533] on div "0:18:16 Progress : 0%" at bounding box center [199, 635] width 269 height 4
click at [337, 533] on div "0:18:31 Progress : 0%" at bounding box center [201, 635] width 273 height 4
click at [345, 533] on div "0:19:02 Progress : 0%" at bounding box center [205, 635] width 280 height 4
click at [352, 533] on div "Loaded : 0% 0:19:29 0:19:03 Progress : 0%" at bounding box center [531, 635] width 932 height 4
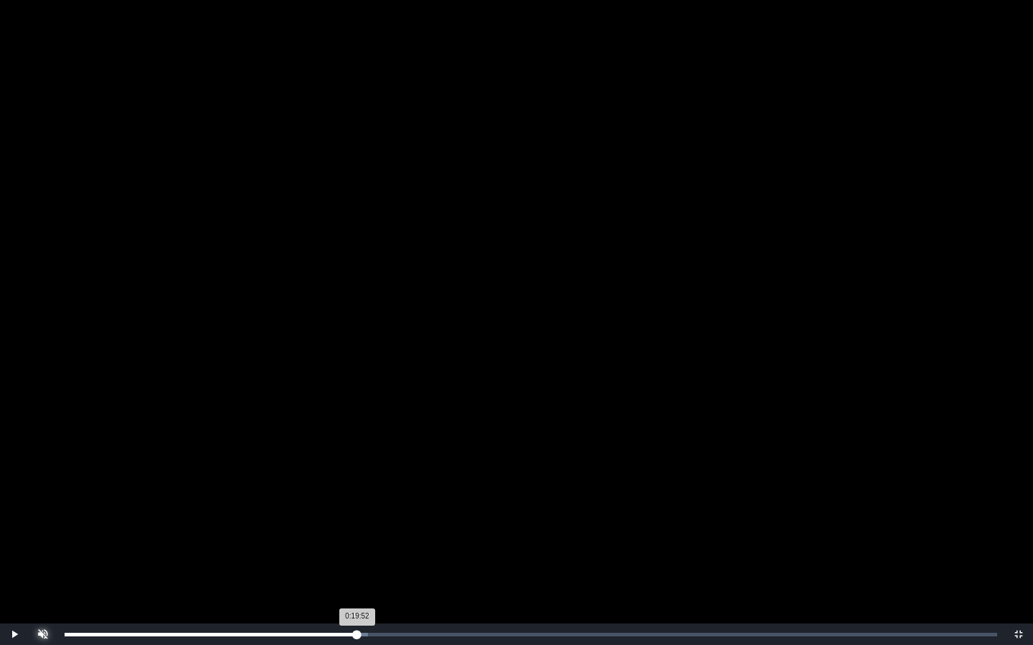
click at [357, 533] on div "0:19:52 Progress : 0%" at bounding box center [211, 635] width 293 height 4
click at [366, 533] on div "Loaded : 0% 0:20:36 0:19:54 Progress : 0%" at bounding box center [531, 635] width 932 height 4
click at [366, 533] on div "0:20:29 Progress : 0%" at bounding box center [216, 635] width 302 height 4
click at [368, 533] on div "0:20:37 Progress : 0%" at bounding box center [216, 635] width 303 height 4
click at [388, 533] on div "Loaded : 0% 0:21:49 0:21:00 Progress : 0%" at bounding box center [530, 635] width 947 height 22
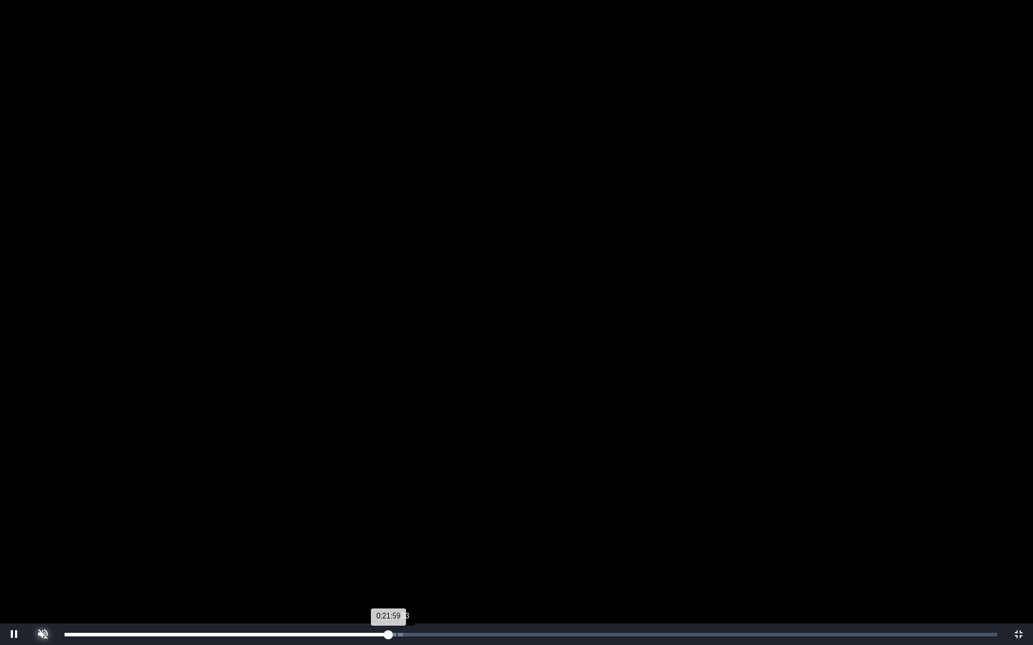
click at [397, 533] on div "Loaded : 0% 0:22:33 0:21:59 Progress : 0%" at bounding box center [530, 635] width 947 height 22
click at [410, 533] on div "Loaded : 0% 0:23:05 0:22:36 Progress : 0%" at bounding box center [530, 635] width 947 height 22
click at [410, 533] on div "0:23:46 Progress : 0%" at bounding box center [238, 635] width 346 height 4
click at [415, 533] on div "0:24:06 Progress : 0%" at bounding box center [240, 635] width 350 height 4
click at [426, 533] on div "Loaded : 0% 0:24:30 0:24:07 Progress : 0%" at bounding box center [531, 635] width 932 height 4
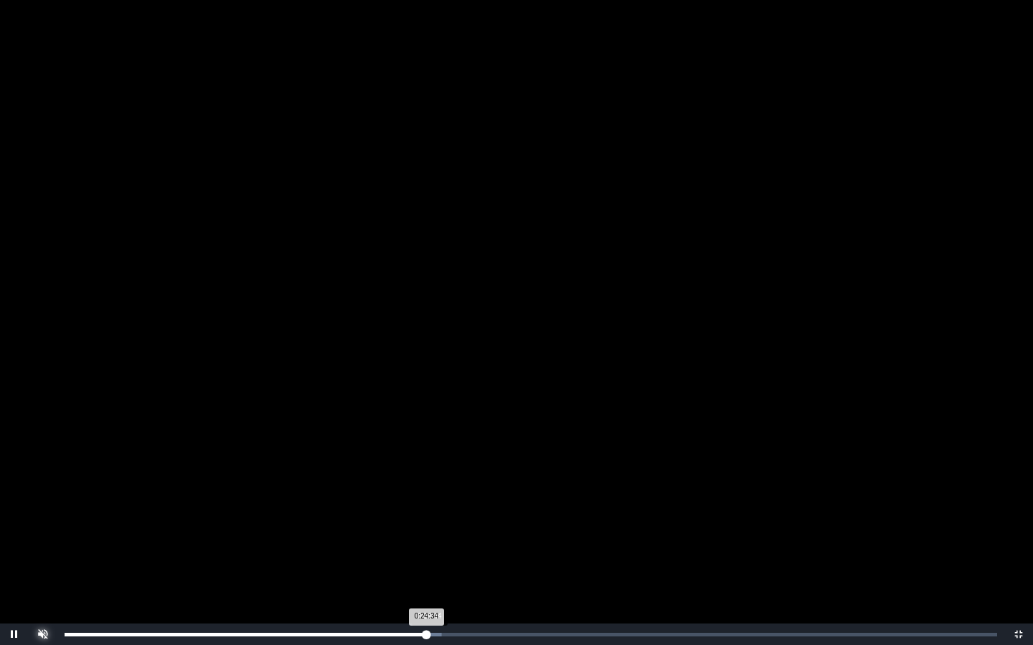
click at [426, 533] on div "0:24:34 Progress : 0%" at bounding box center [245, 635] width 361 height 4
click at [429, 533] on div "0:25:05 Progress : 0%" at bounding box center [247, 635] width 364 height 4
click at [445, 533] on div "Loaded : 0% 0:25:46 0:25:06 Progress : 0%" at bounding box center [531, 635] width 932 height 4
click at [445, 533] on div "0:25:52 Progress : 0%" at bounding box center [255, 635] width 381 height 4
click at [503, 533] on div "Loaded : 0% 0:29:43 0:26:19 Progress : 0%" at bounding box center [530, 635] width 947 height 22
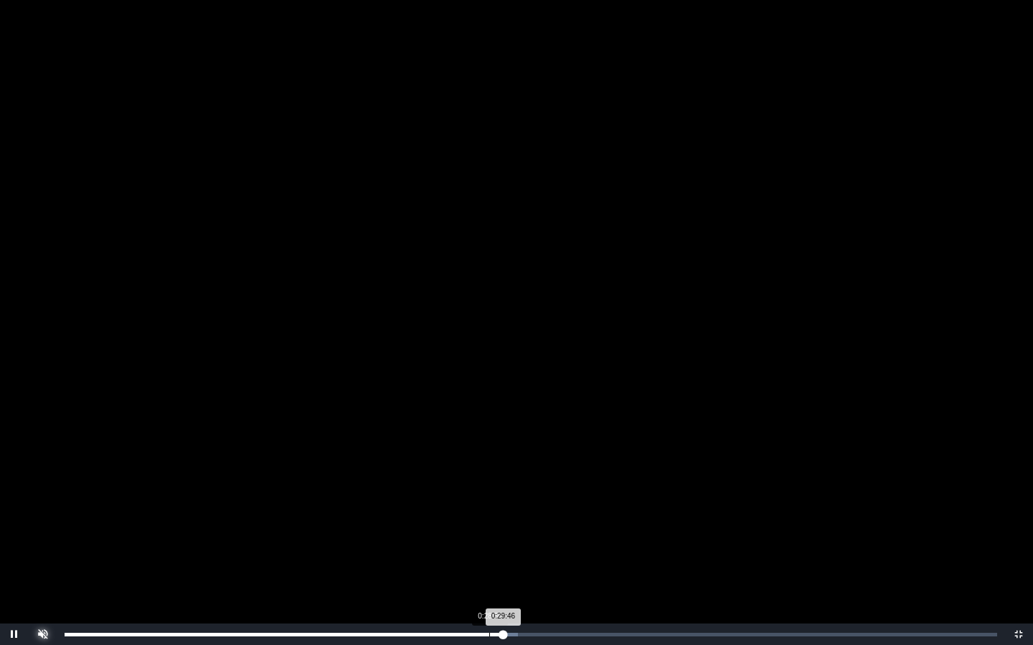
click at [489, 533] on div "Loaded : 0% 0:28:50 0:29:46 Progress : 0%" at bounding box center [530, 635] width 947 height 22
click at [475, 533] on div "Loaded : 0% 0:28:35 0:28:50 Progress : 0%" at bounding box center [530, 635] width 947 height 22
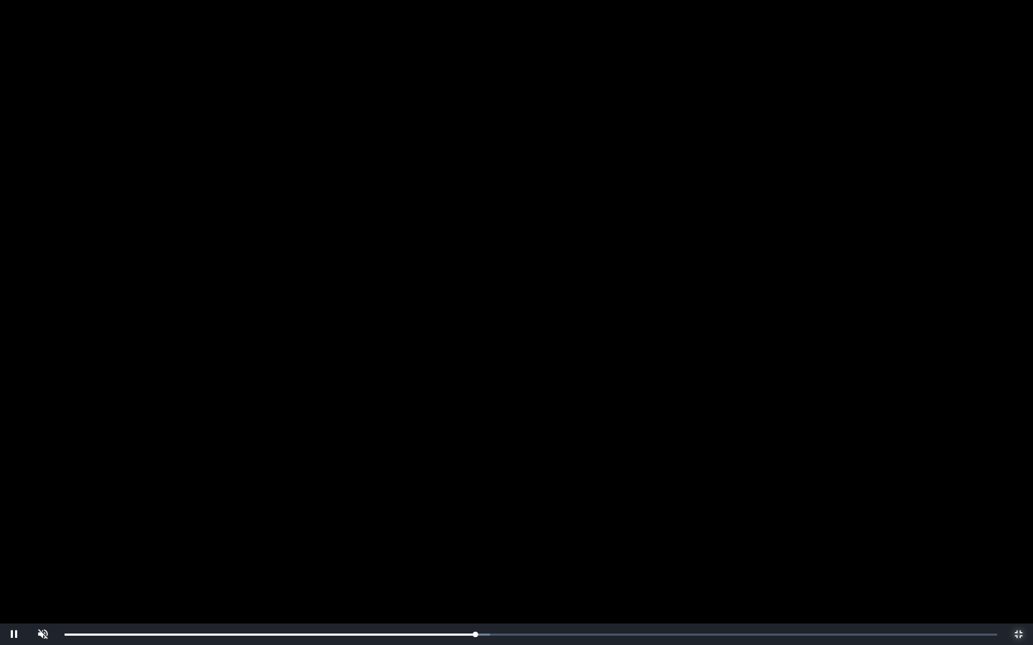
click at [1016, 533] on span "Video Player" at bounding box center [1018, 635] width 0 height 0
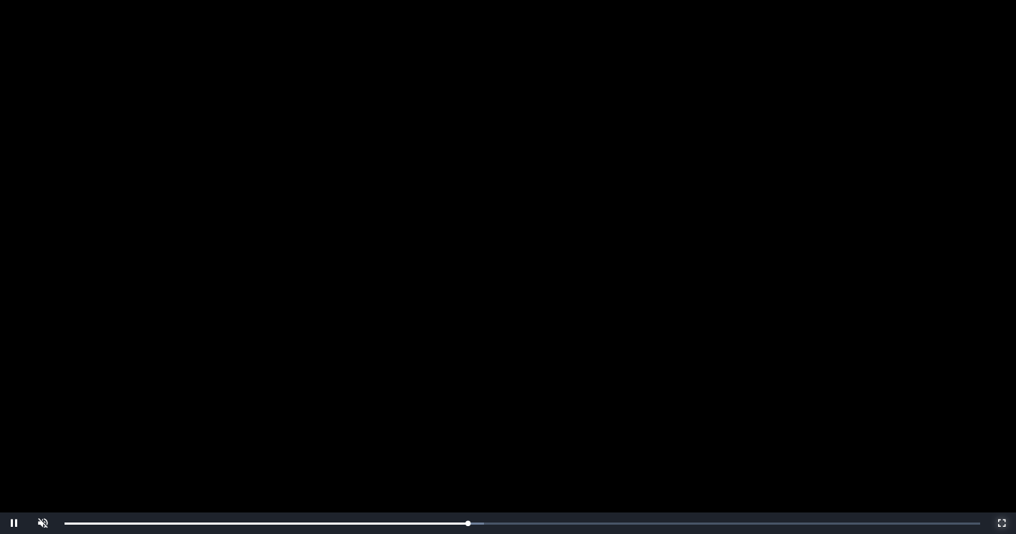
scroll to position [217, 0]
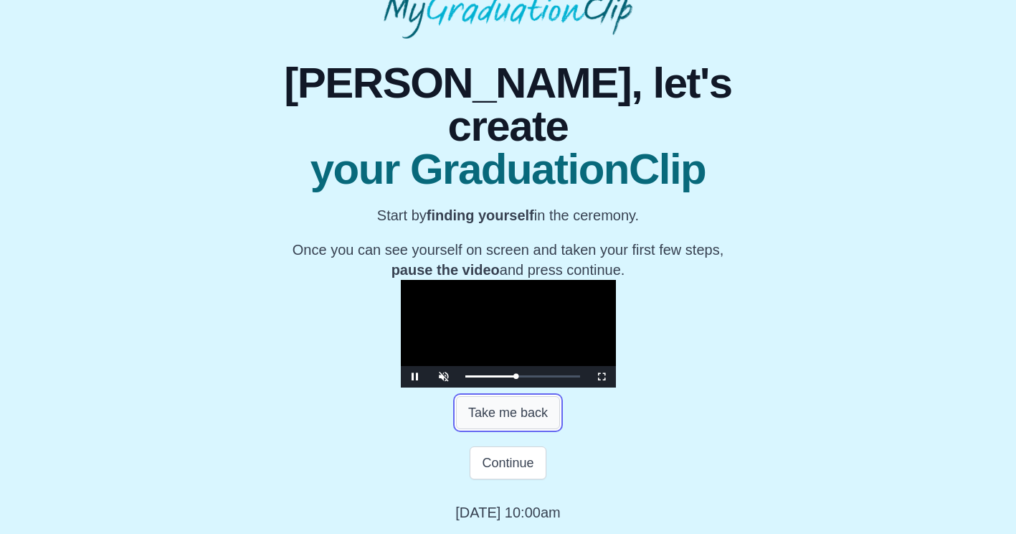
click at [500, 412] on button "Take me back" at bounding box center [508, 412] width 104 height 33
click at [516, 511] on p "Wednesday 30th July 2025 10:00am" at bounding box center [507, 512] width 105 height 20
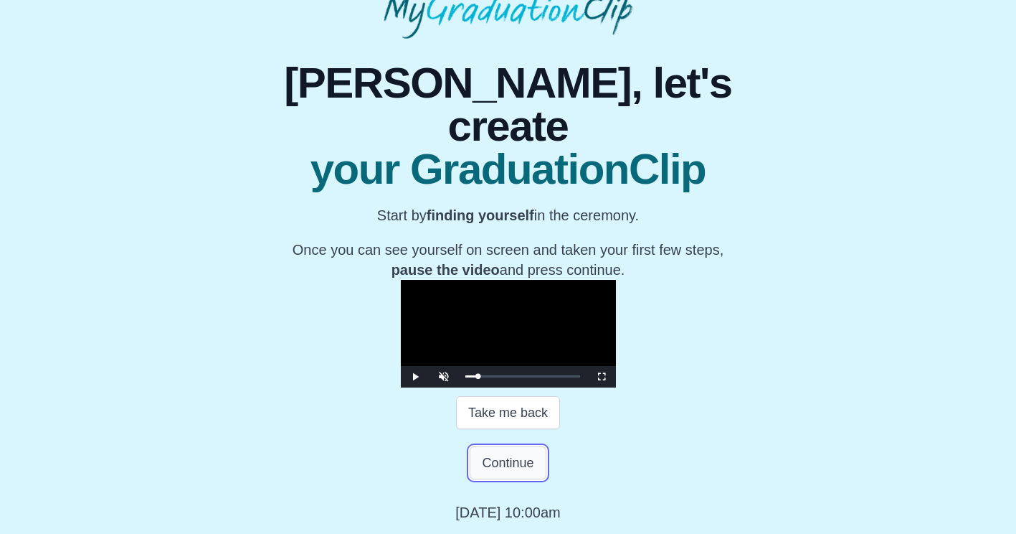
click at [503, 467] on button "Continue" at bounding box center [508, 462] width 76 height 33
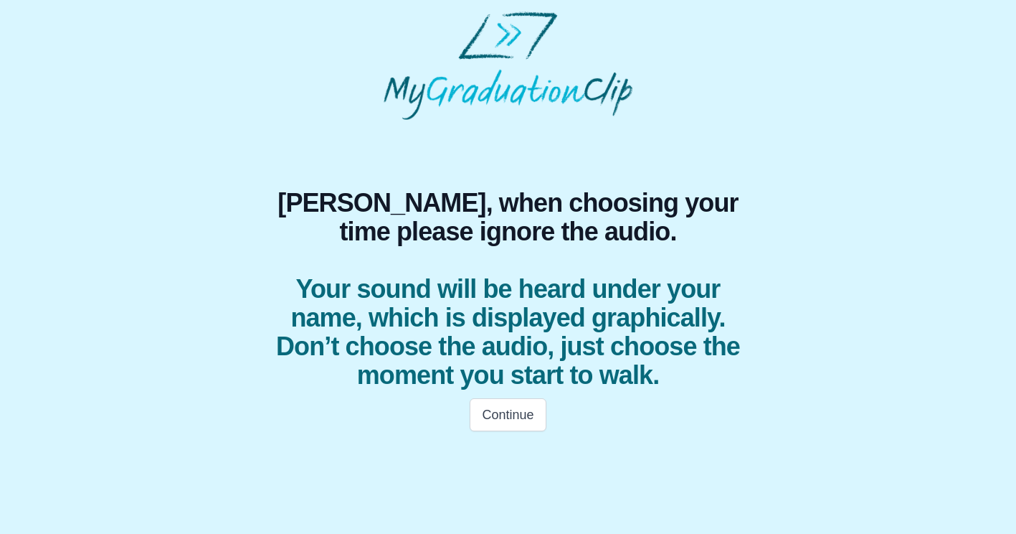
scroll to position [0, 0]
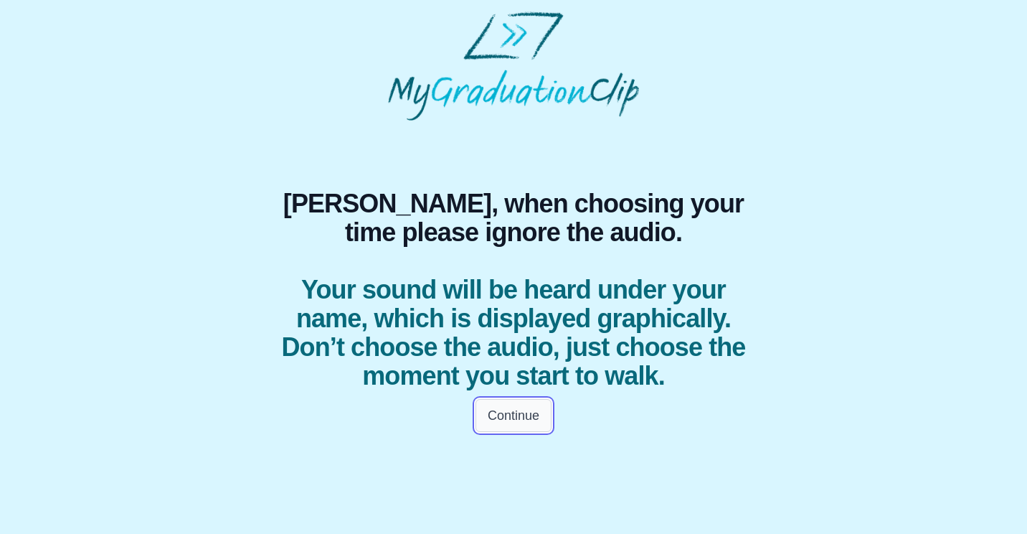
click at [501, 432] on button "Continue" at bounding box center [513, 415] width 76 height 33
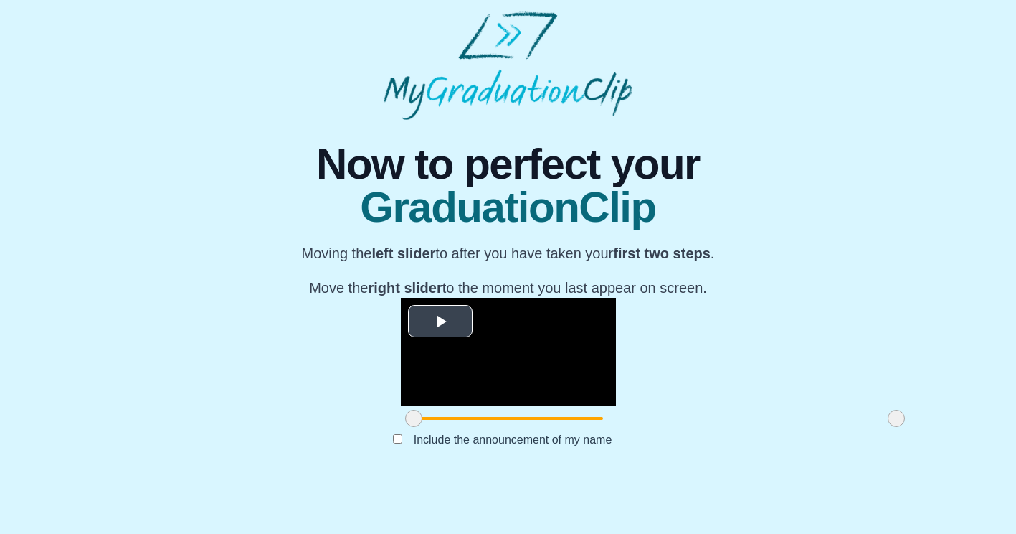
scroll to position [132, 0]
click at [440, 321] on span "Video Player" at bounding box center [440, 321] width 0 height 0
click at [415, 384] on span "Video Player" at bounding box center [415, 384] width 0 height 0
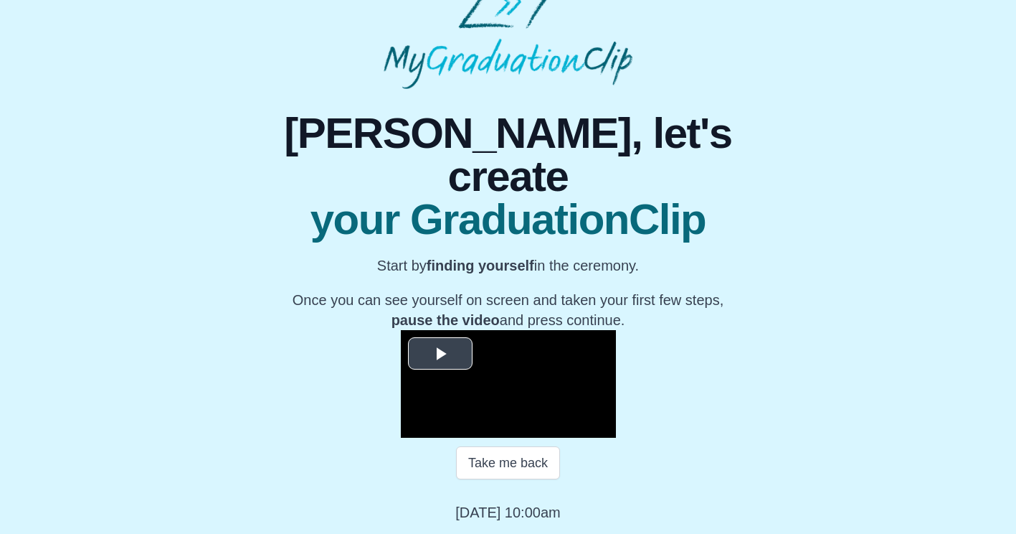
scroll to position [166, 0]
click at [533, 516] on p "Wednesday 30th July 2025 10:00am" at bounding box center [507, 512] width 105 height 20
click at [530, 457] on button "Take me back" at bounding box center [508, 462] width 104 height 33
click at [401, 330] on video "Video Player" at bounding box center [508, 384] width 215 height 108
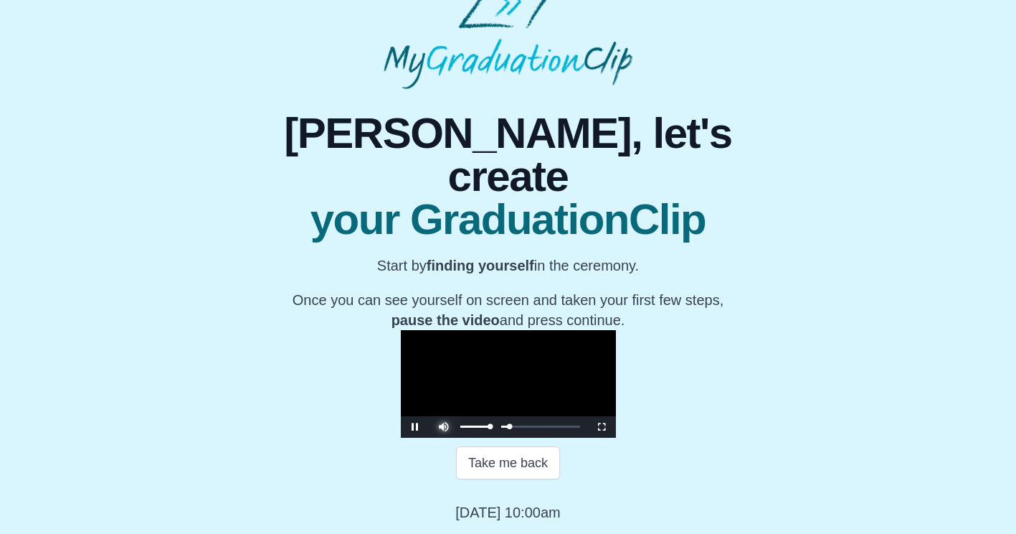
click at [444, 416] on span "Video Player" at bounding box center [444, 416] width 0 height 0
click at [472, 290] on p "Once you can see yourself on screen and taken your first few steps, pause the v…" at bounding box center [508, 310] width 508 height 40
click at [560, 505] on p "Wednesday 30th July 2025 10:00am" at bounding box center [507, 512] width 105 height 20
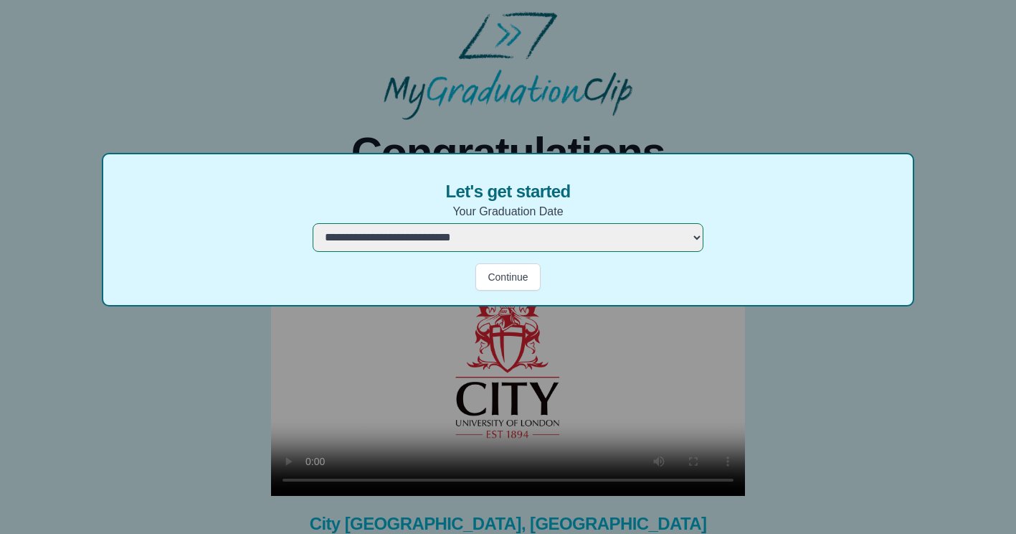
click at [523, 237] on select "**********" at bounding box center [508, 237] width 391 height 29
select select "**********"
click at [313, 223] on select "**********" at bounding box center [508, 237] width 391 height 29
click at [509, 280] on button "Continue" at bounding box center [507, 276] width 65 height 27
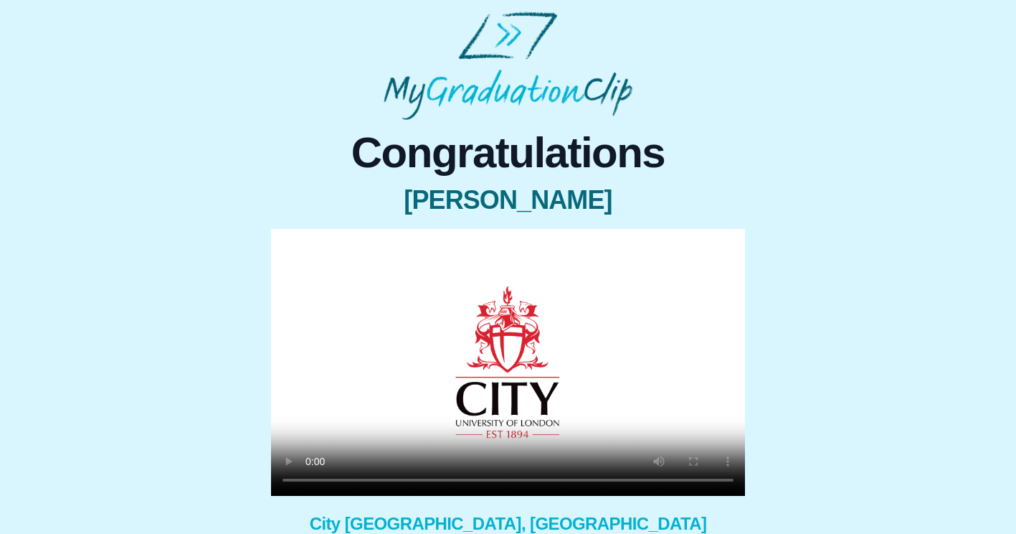
click at [509, 280] on video at bounding box center [508, 362] width 474 height 267
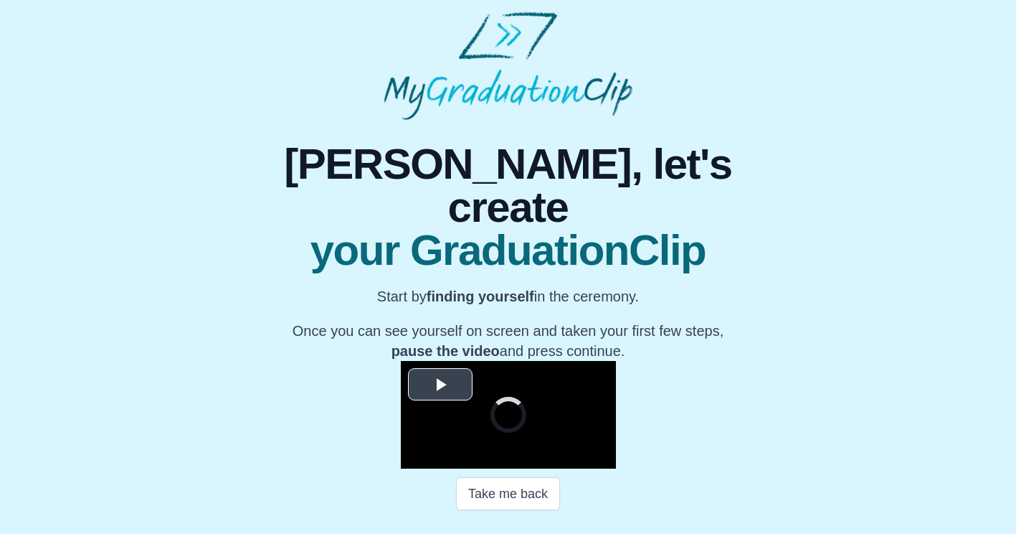
scroll to position [166, 0]
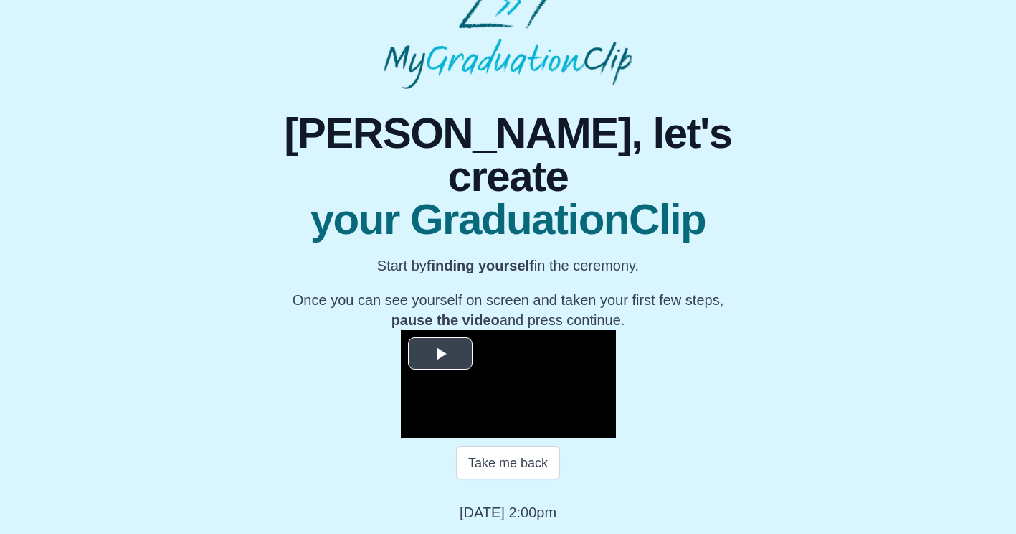
click at [440, 353] on span "Video Player" at bounding box center [440, 353] width 0 height 0
click at [444, 416] on span "Video Player" at bounding box center [444, 416] width 0 height 0
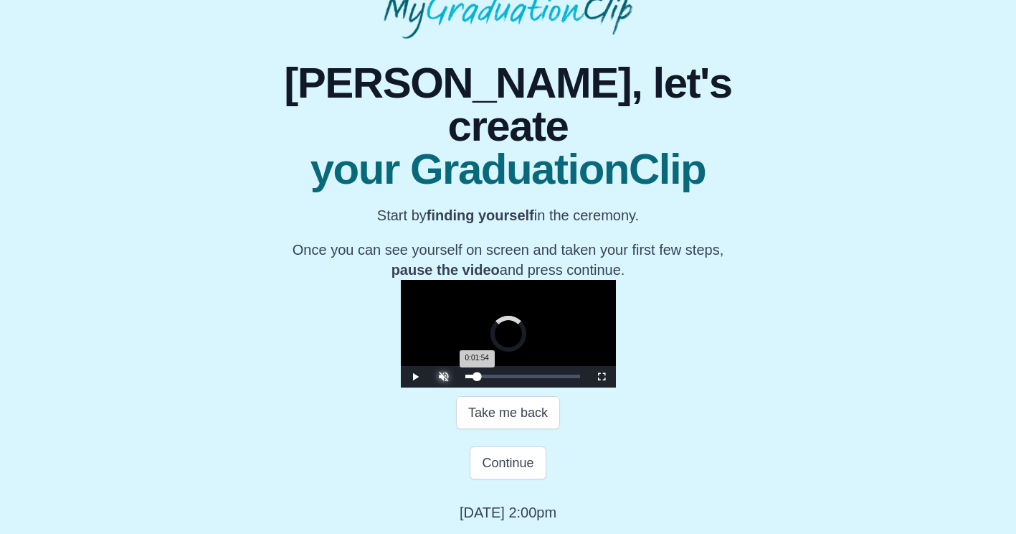
click at [458, 387] on div "Loaded : 0% 0:01:54 0:01:54 Progress : 0%" at bounding box center [522, 377] width 129 height 22
click at [602, 377] on span "Video Player" at bounding box center [602, 377] width 0 height 0
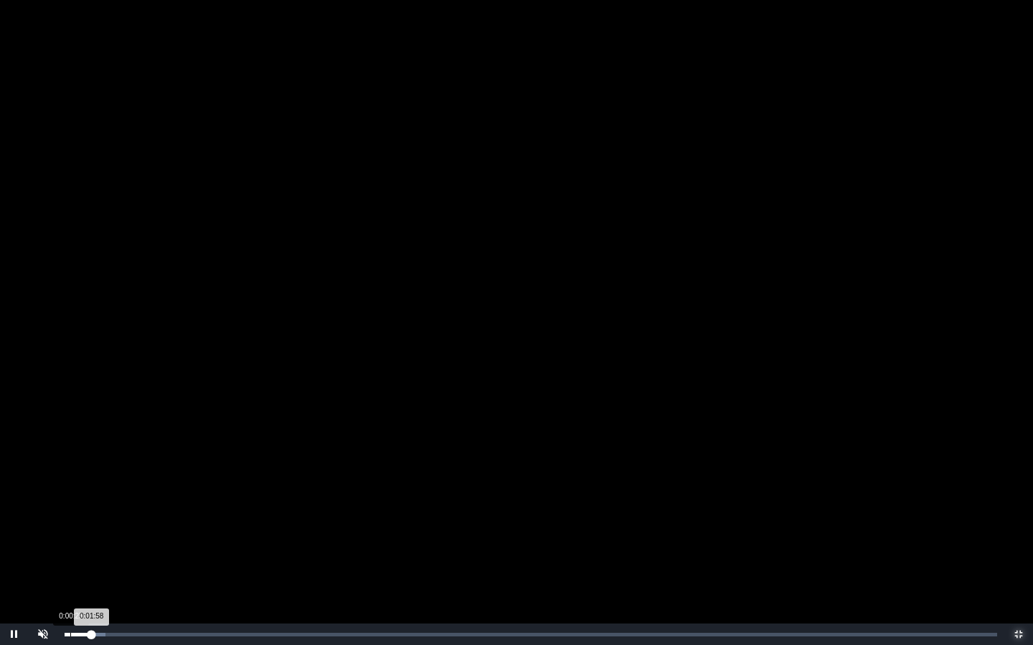
click at [69, 533] on div "Loaded : 0% 0:00:25 0:01:58 Progress : 0%" at bounding box center [530, 635] width 947 height 22
click at [79, 533] on div "Loaded : 0% 0:01:02 0:00:19 Progress : 0%" at bounding box center [530, 635] width 947 height 22
click at [80, 533] on div "0:01:04 Progress : 0%" at bounding box center [72, 635] width 15 height 4
click at [80, 533] on div "0:01:06 Progress : 0%" at bounding box center [72, 635] width 15 height 4
click at [84, 533] on div "0:01:24 Progress : 0%" at bounding box center [74, 635] width 19 height 4
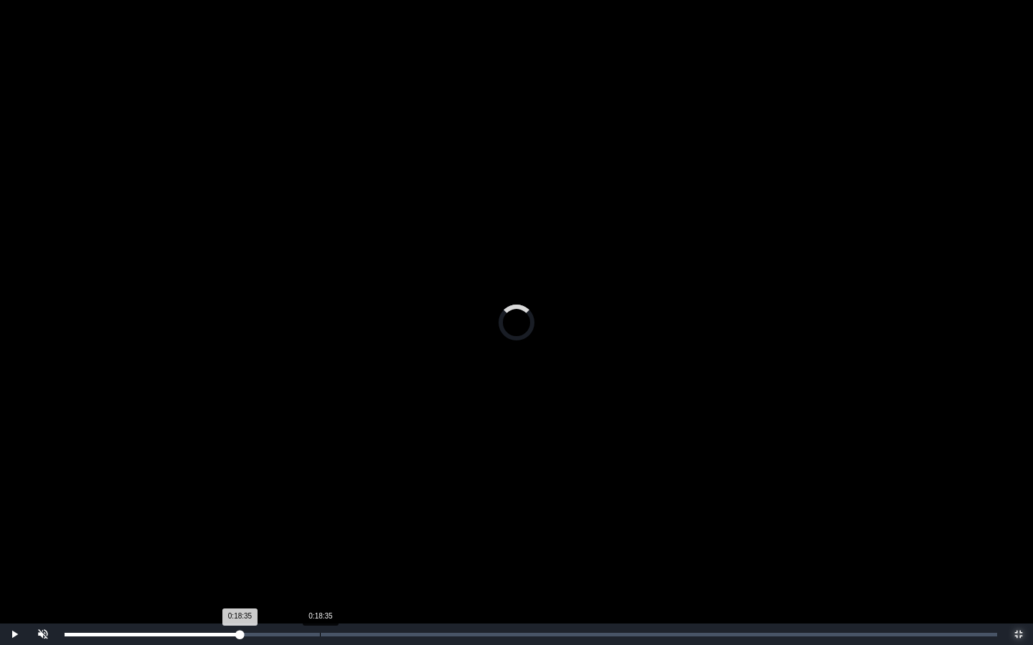
click at [320, 533] on div "Loaded : 0% 0:18:35 0:18:35 Progress : 0%" at bounding box center [530, 635] width 947 height 22
click at [333, 533] on div "0:19:35" at bounding box center [333, 635] width 1 height 4
click at [439, 533] on div "Loaded : 0% 0:27:15 0:27:15 Progress : 0%" at bounding box center [530, 635] width 947 height 22
click at [564, 533] on div "Loaded : 0% 0:36:21 0:36:21 Progress : 0%" at bounding box center [530, 635] width 947 height 22
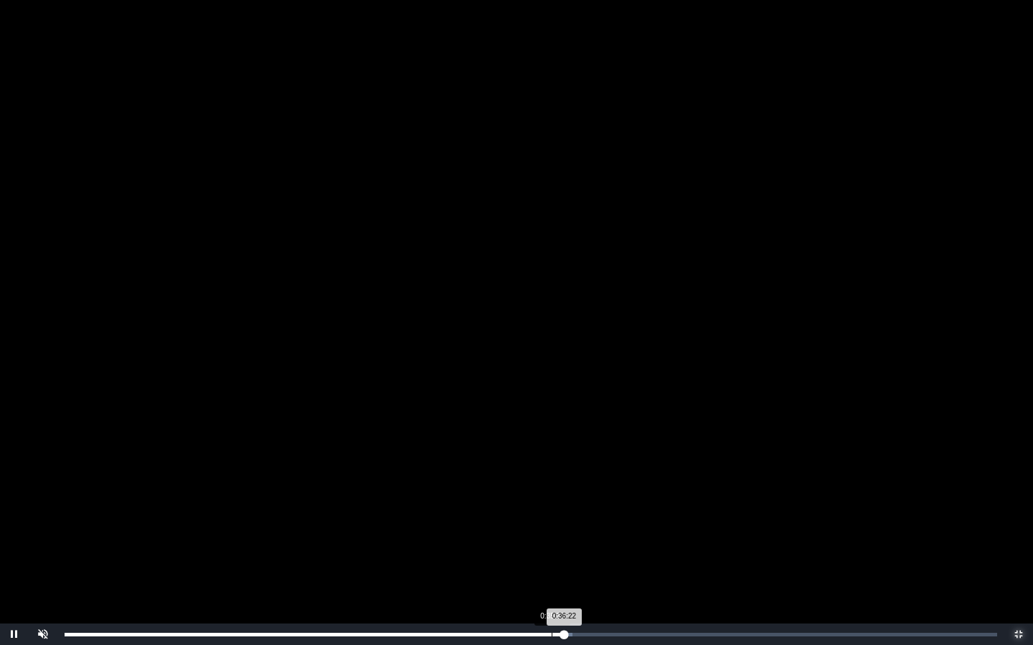
click at [552, 533] on div "Loaded : 0% 0:35:27 0:36:22 Progress : 0%" at bounding box center [530, 635] width 947 height 22
click at [69, 533] on div "Loaded : 0% 0:00:18 0:00:18 Progress : 0%" at bounding box center [530, 635] width 947 height 22
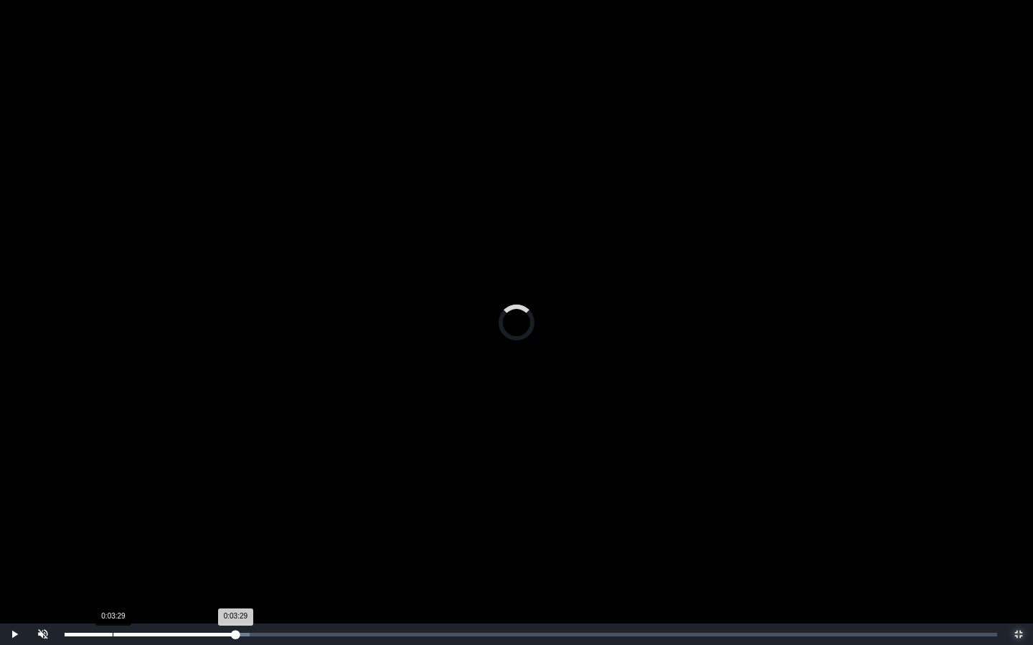
click at [113, 533] on div "Loaded : 0% 0:03:29 0:03:29 Progress : 0%" at bounding box center [530, 635] width 947 height 22
click at [166, 533] on div "0:07:25 Progress : 0%" at bounding box center [116, 635] width 102 height 4
click at [219, 533] on div "0:11:13 Progress : 0%" at bounding box center [143, 635] width 156 height 4
click at [321, 476] on video "Video Player" at bounding box center [516, 322] width 1033 height 645
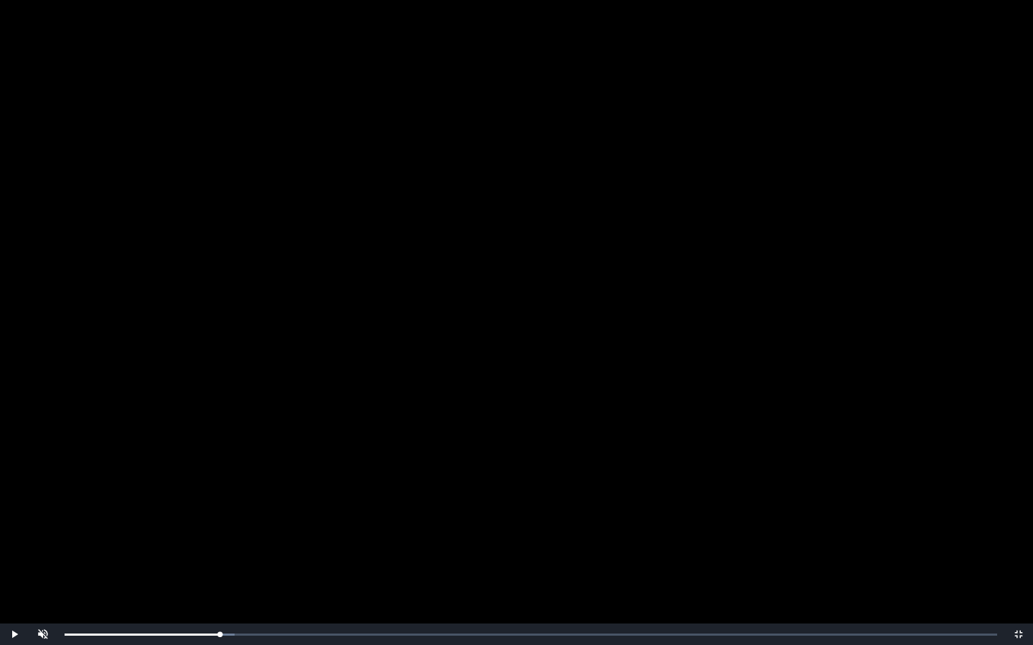
click at [321, 476] on video "Video Player" at bounding box center [516, 322] width 1033 height 645
click at [820, 411] on video "Video Player" at bounding box center [516, 322] width 1033 height 645
click at [775, 389] on video "Video Player" at bounding box center [516, 322] width 1033 height 645
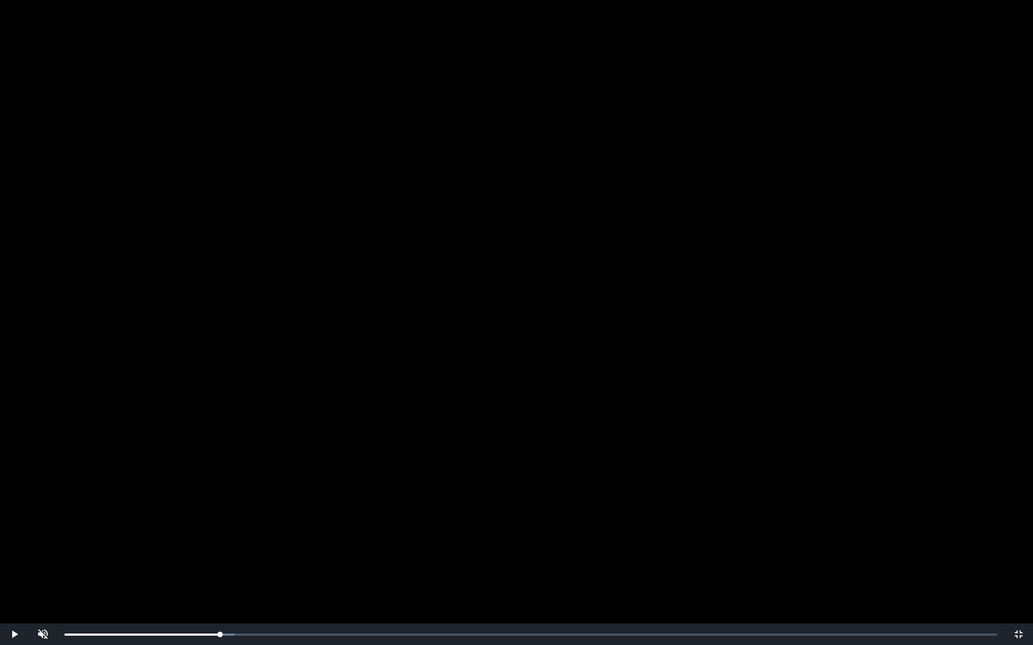
click at [775, 389] on video "Video Player" at bounding box center [516, 322] width 1033 height 645
click at [217, 533] on div "0:11:19 Progress : 0%" at bounding box center [143, 635] width 156 height 4
click at [385, 407] on video "Video Player" at bounding box center [516, 322] width 1033 height 645
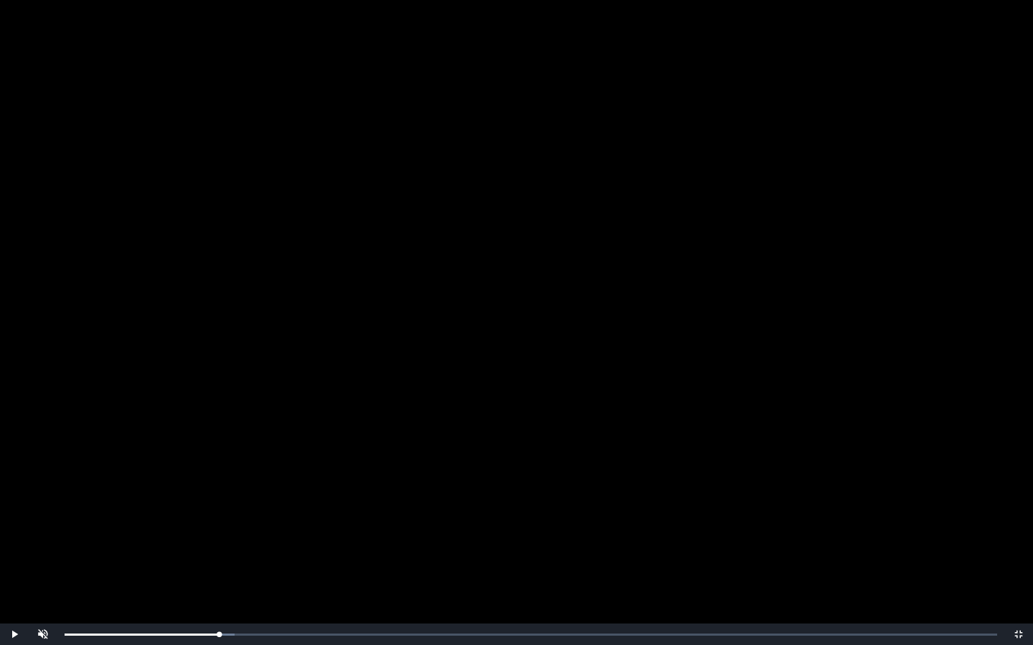
click at [385, 407] on video "Video Player" at bounding box center [516, 322] width 1033 height 645
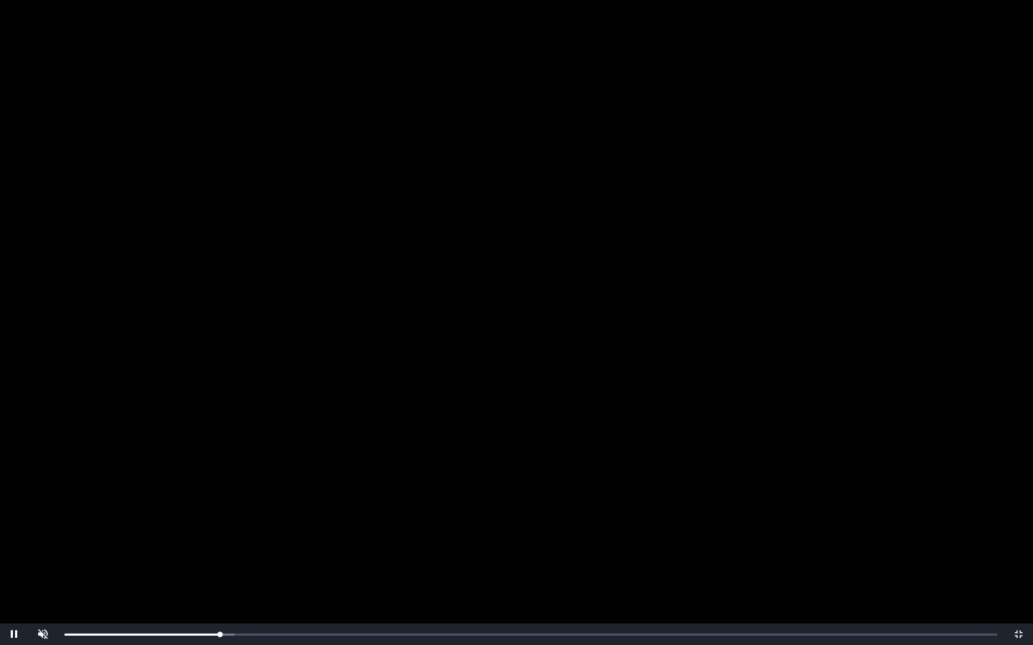
click at [385, 407] on video "Video Player" at bounding box center [516, 322] width 1033 height 645
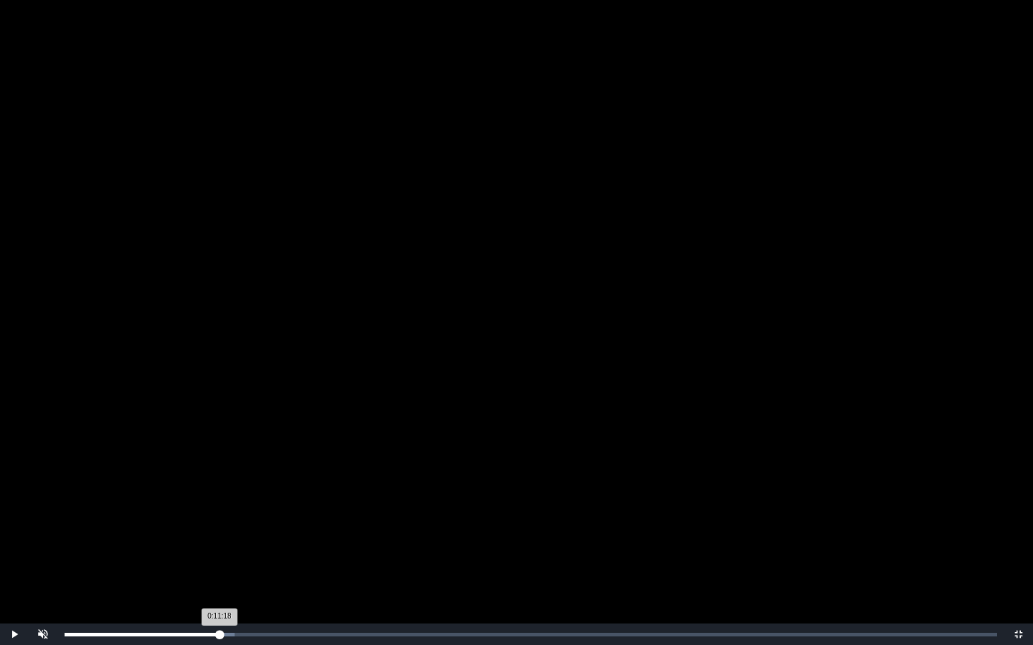
click at [219, 533] on div "0:11:18 Progress : 0%" at bounding box center [142, 635] width 155 height 4
click at [218, 533] on div "0:11:16 Progress : 0%" at bounding box center [142, 635] width 155 height 4
click at [1018, 533] on span "Video Player" at bounding box center [1018, 635] width 0 height 0
